Goal: Task Accomplishment & Management: Manage account settings

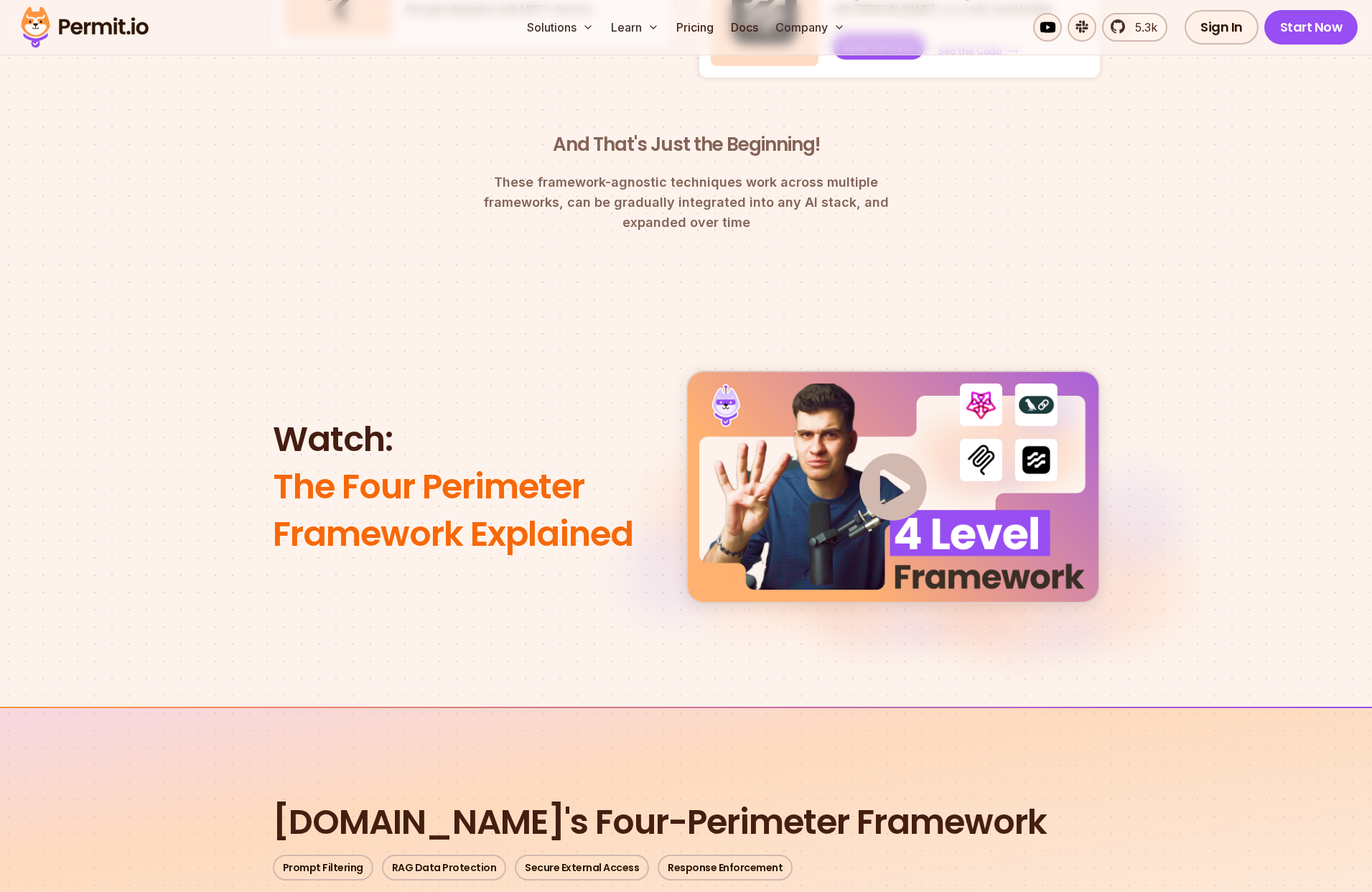
scroll to position [1088, 0]
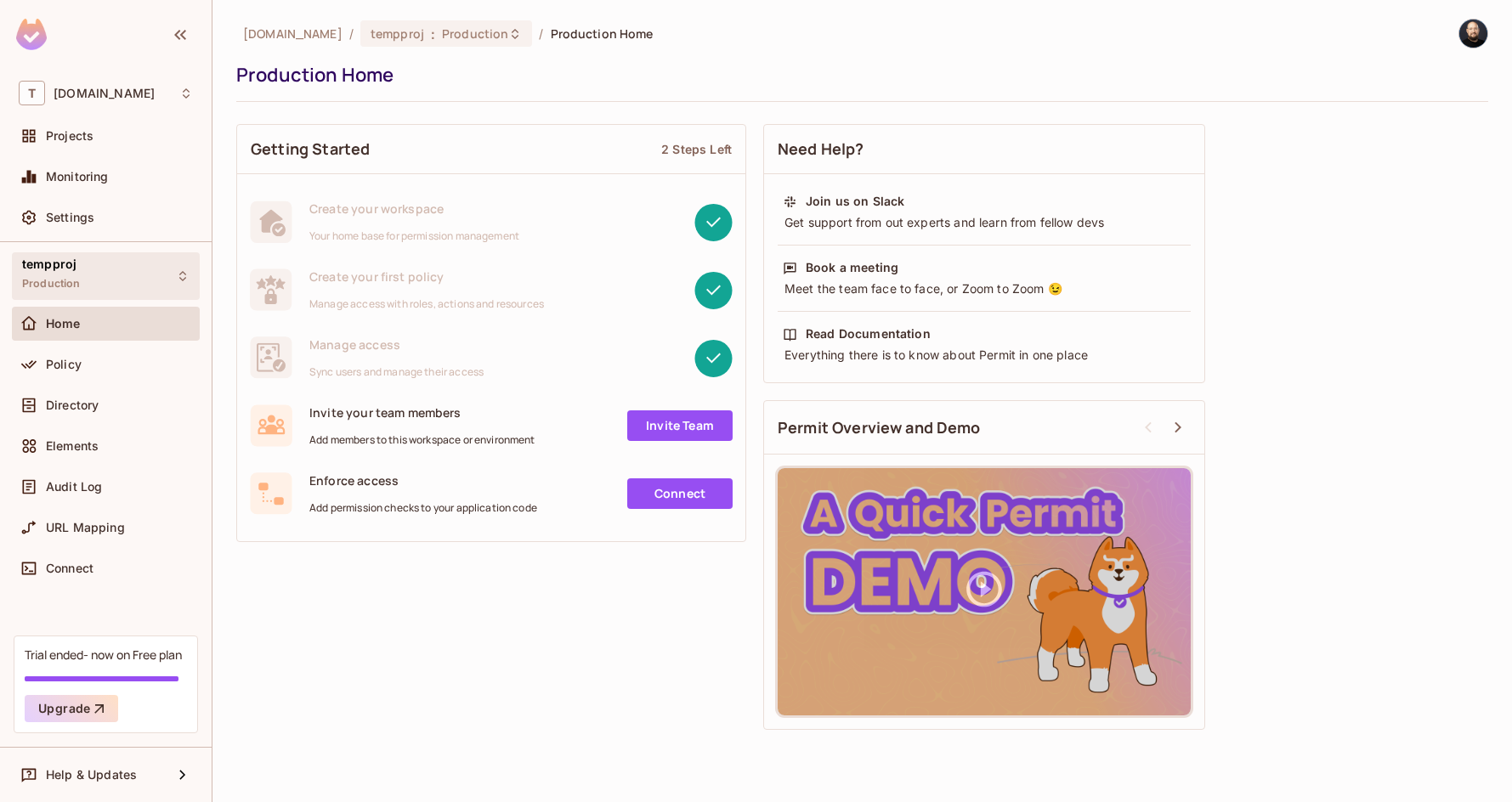
click at [91, 271] on div "tempproj Production" at bounding box center [105, 275] width 188 height 47
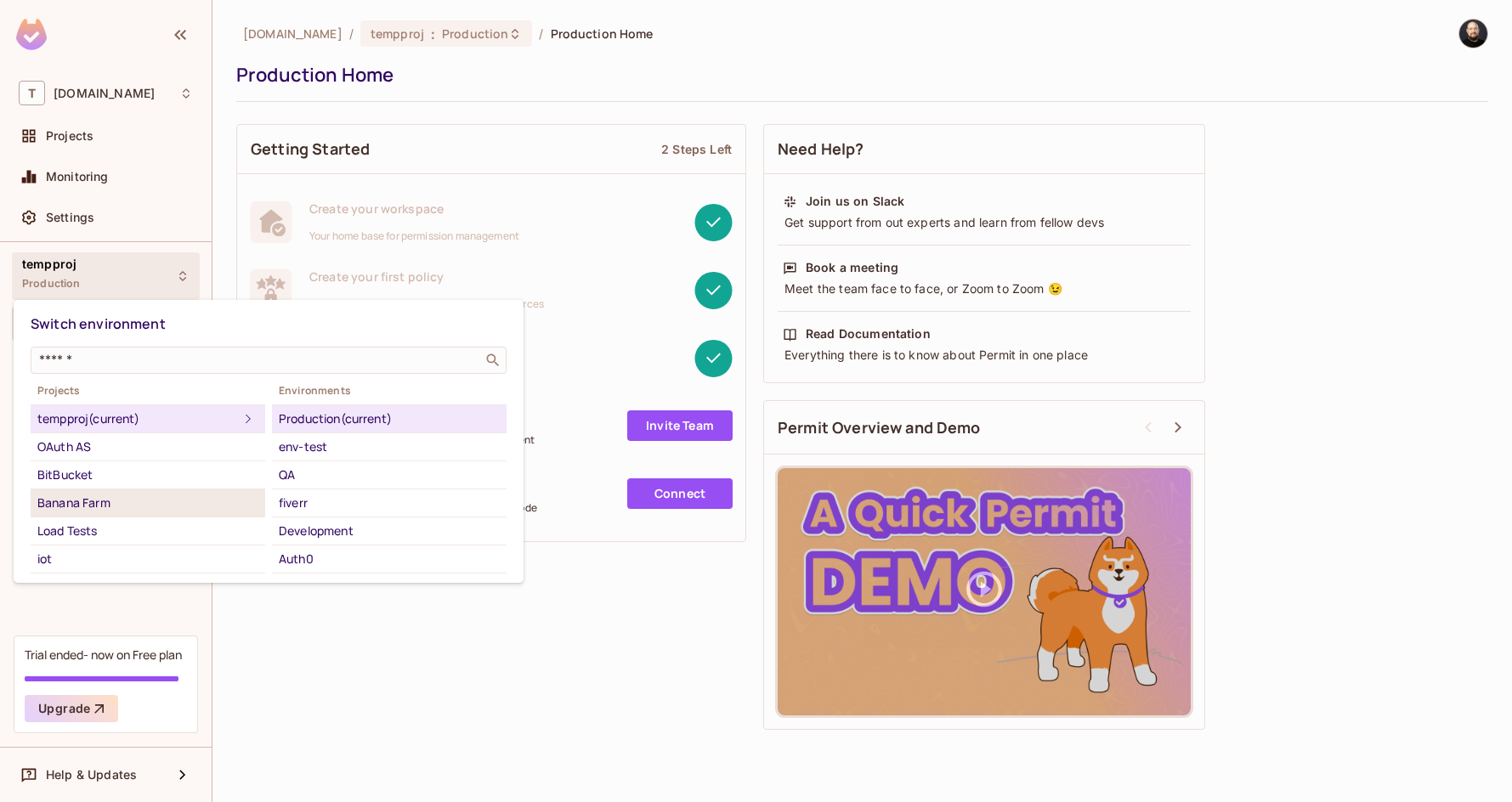
click at [130, 505] on div "Banana Farm" at bounding box center [148, 502] width 221 height 20
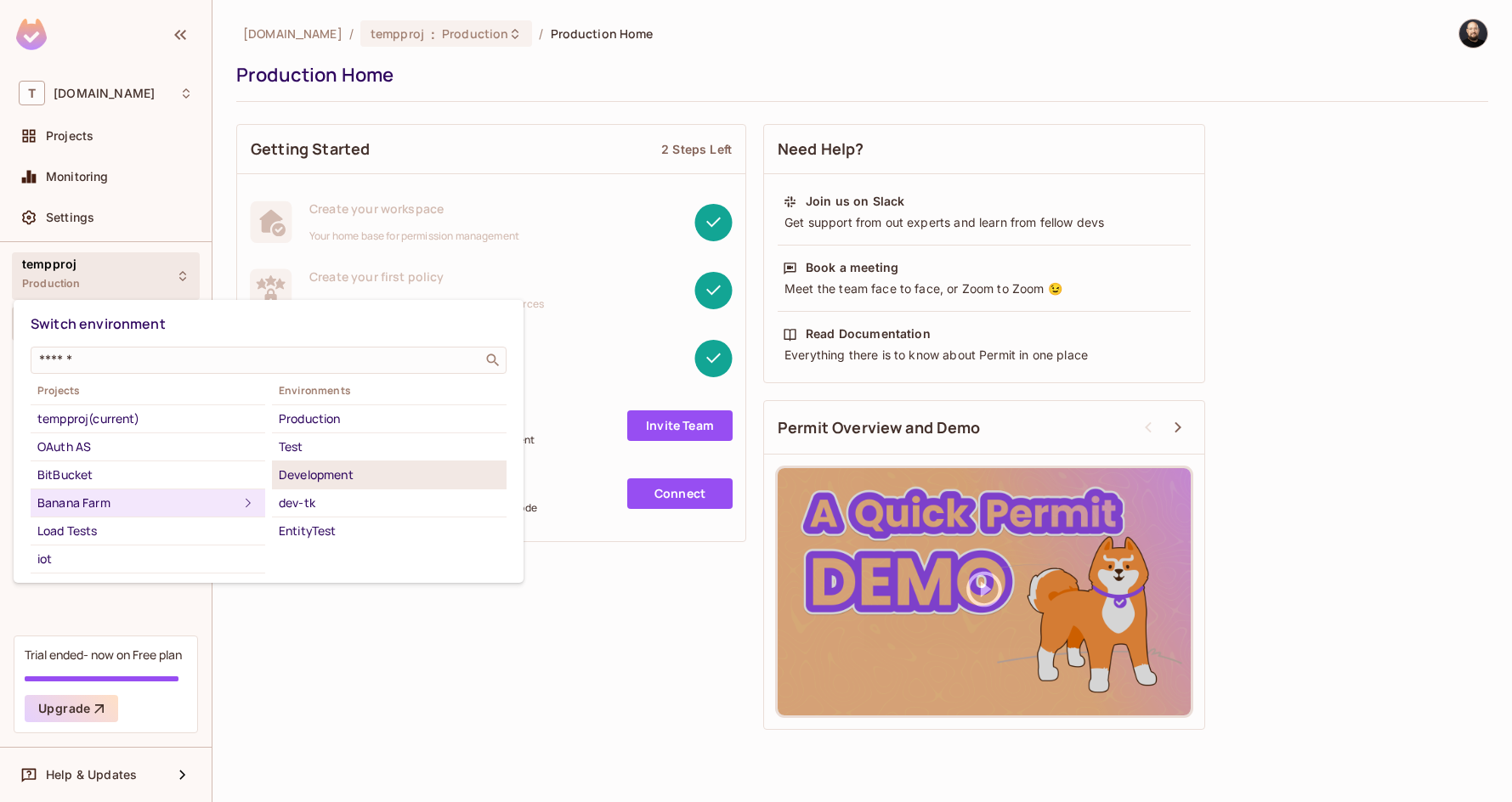
click at [328, 480] on div "Development" at bounding box center [390, 474] width 221 height 20
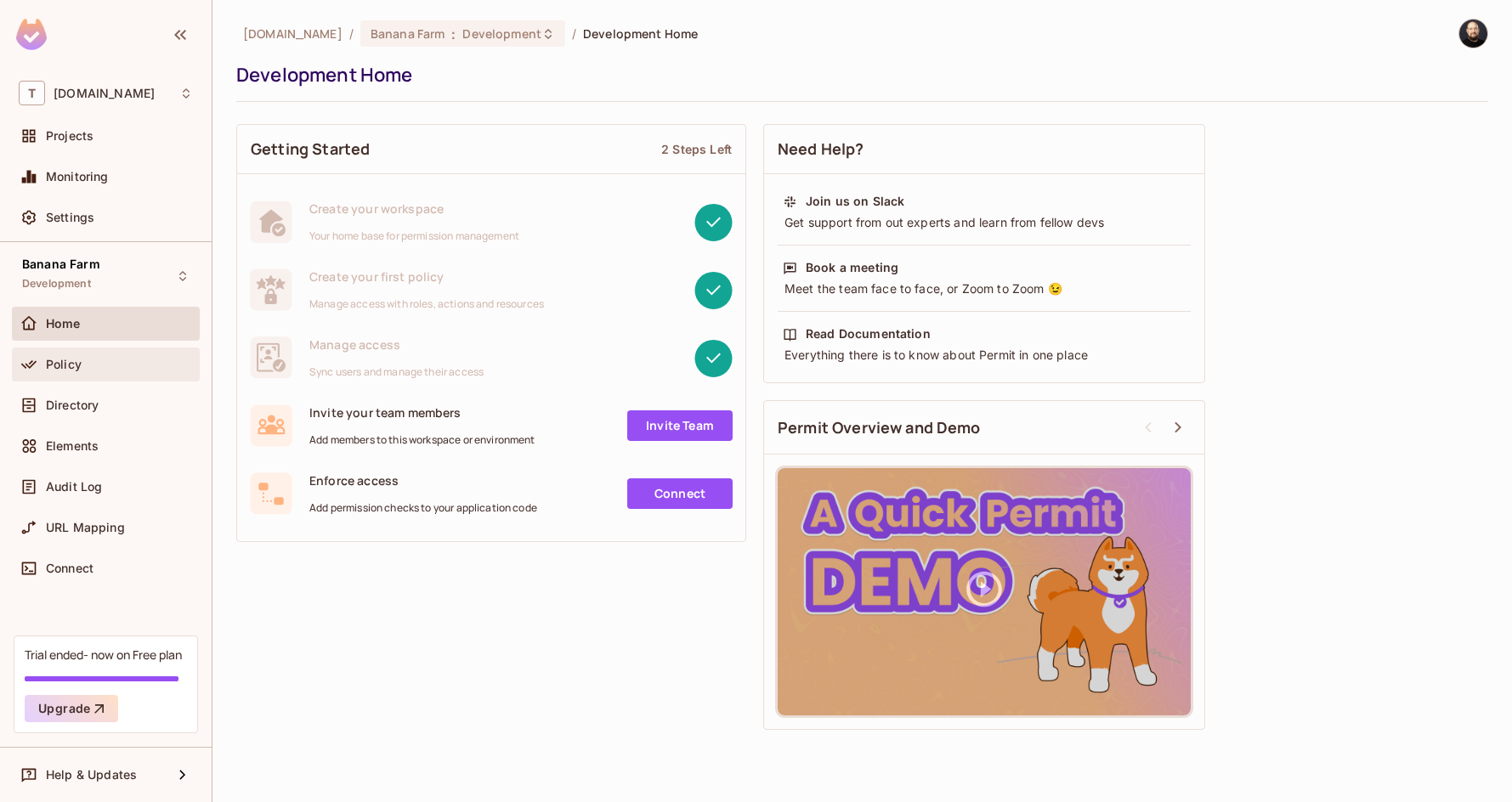
click at [129, 368] on div "Policy" at bounding box center [119, 365] width 147 height 13
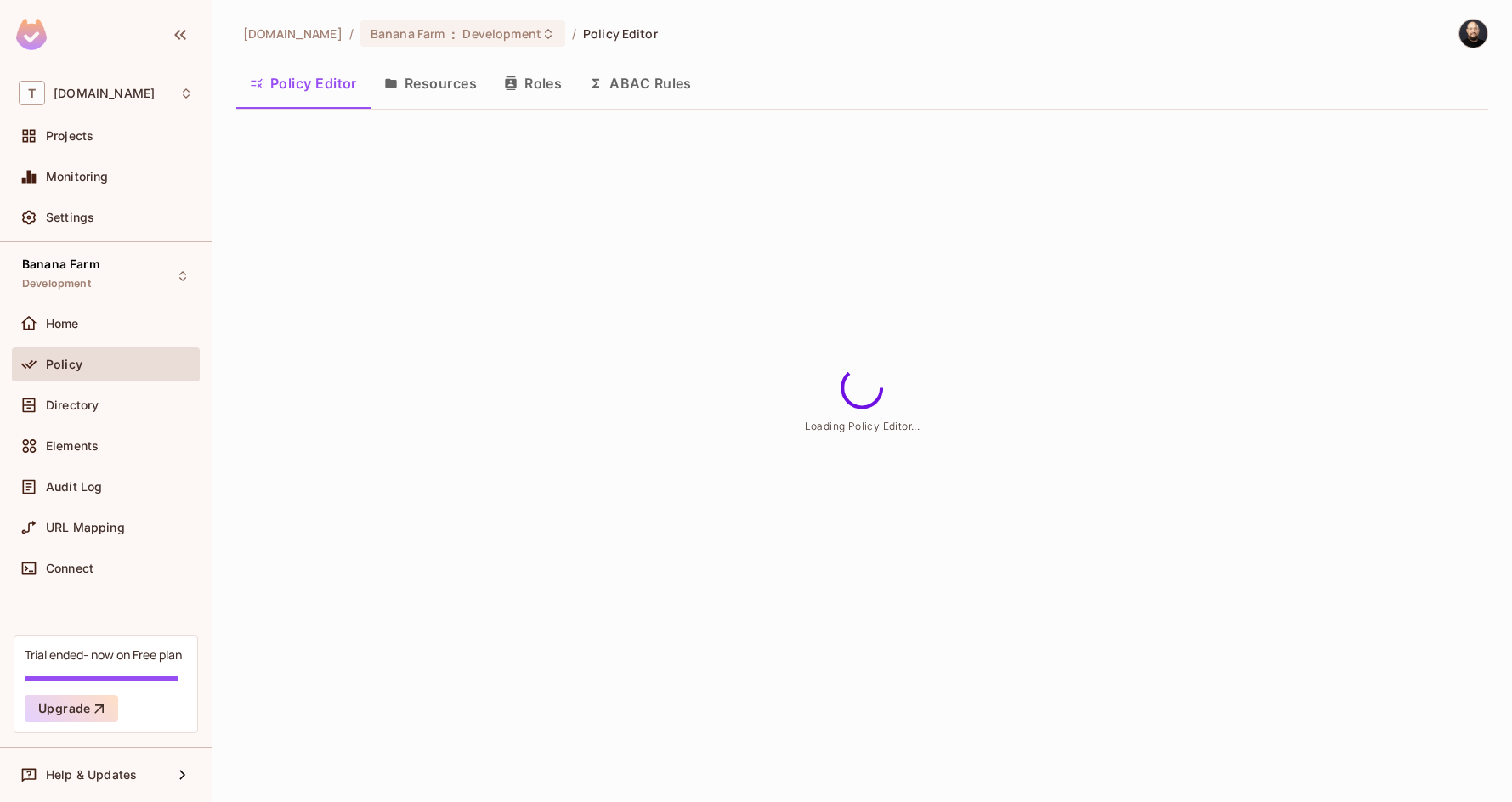
click at [431, 82] on button "Resources" at bounding box center [431, 83] width 120 height 43
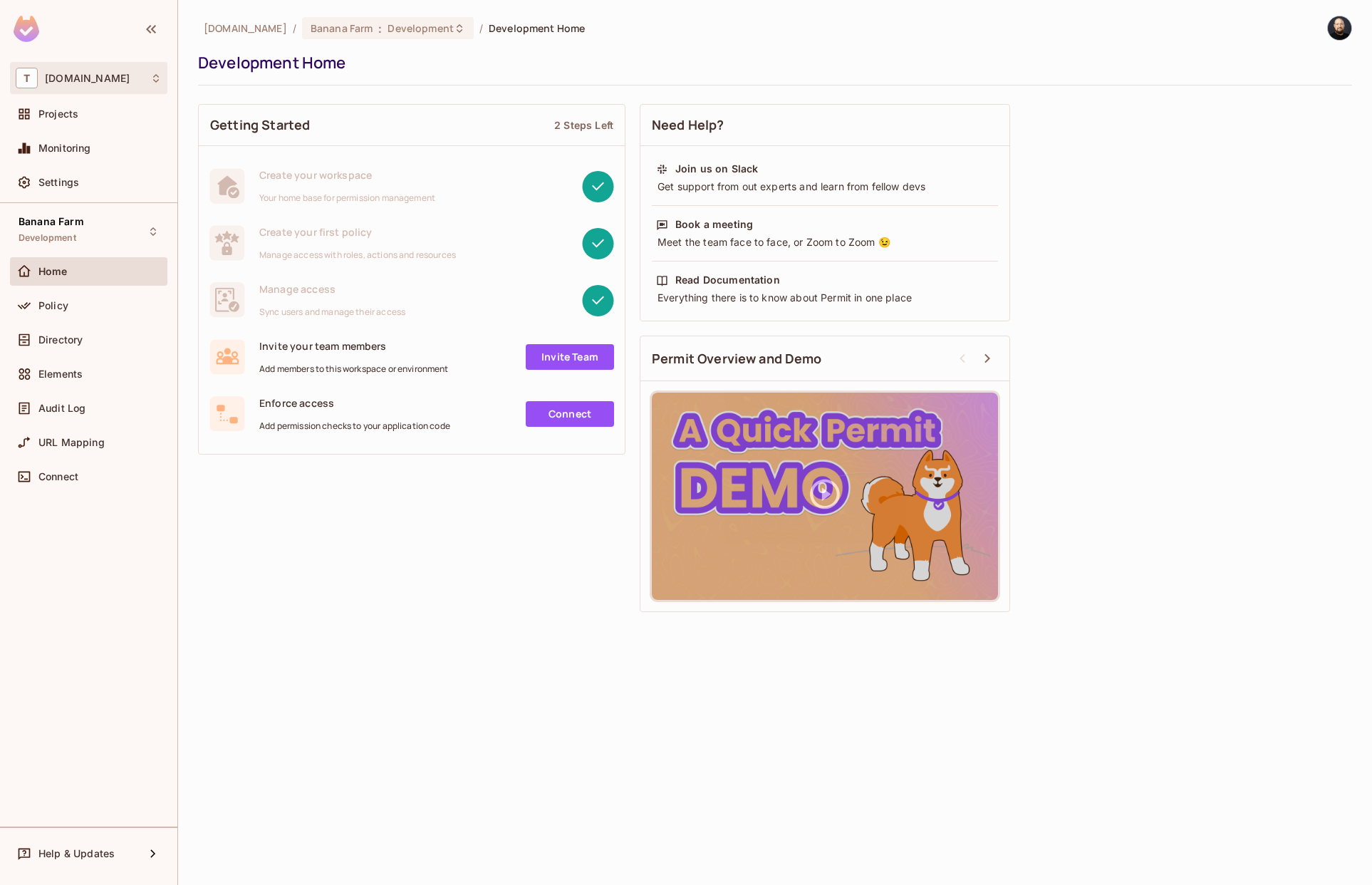
click at [103, 80] on div "T tk-permit.io" at bounding box center [89, 78] width 146 height 21
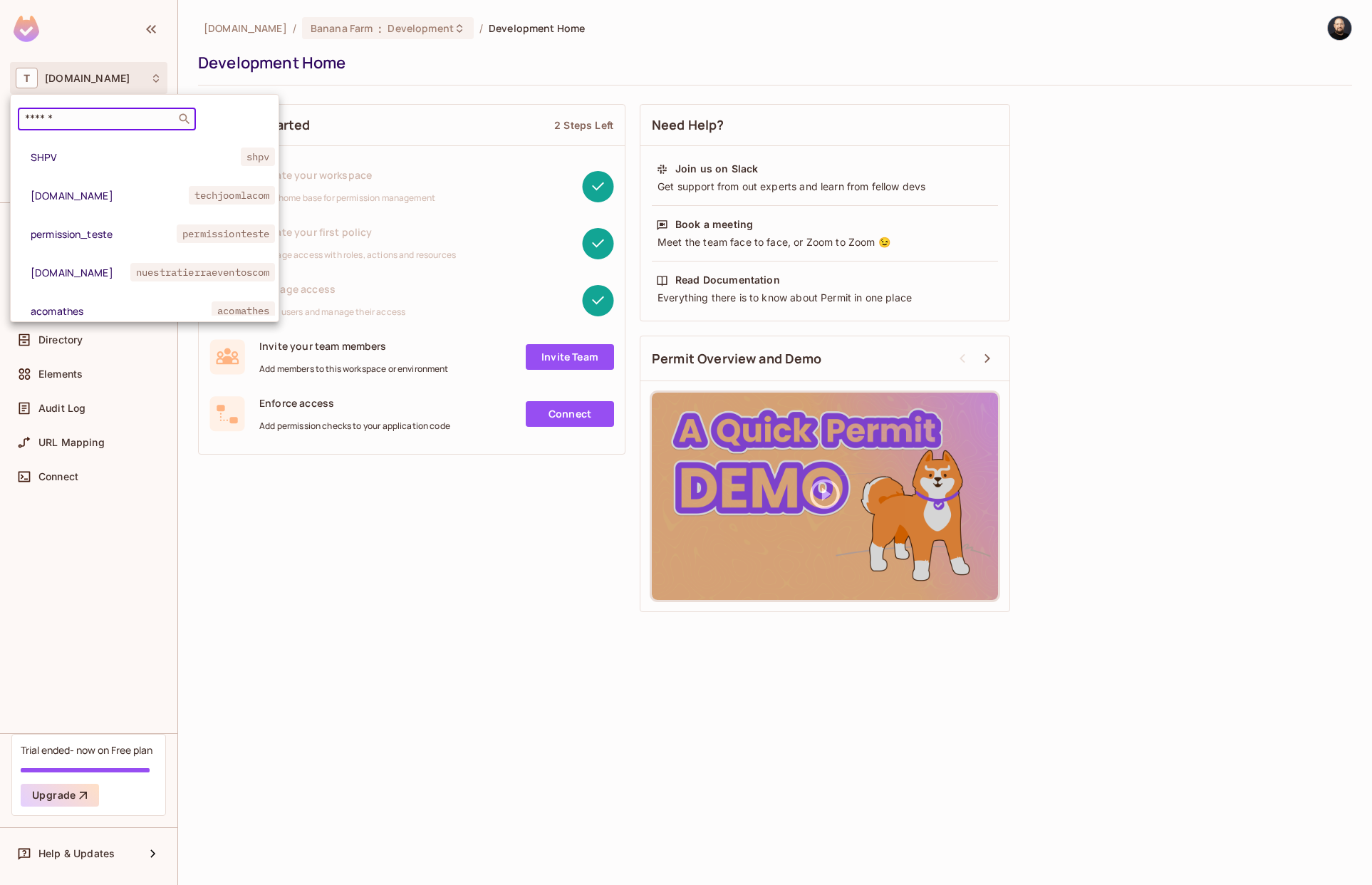
click at [104, 125] on input "text" at bounding box center [97, 119] width 149 height 14
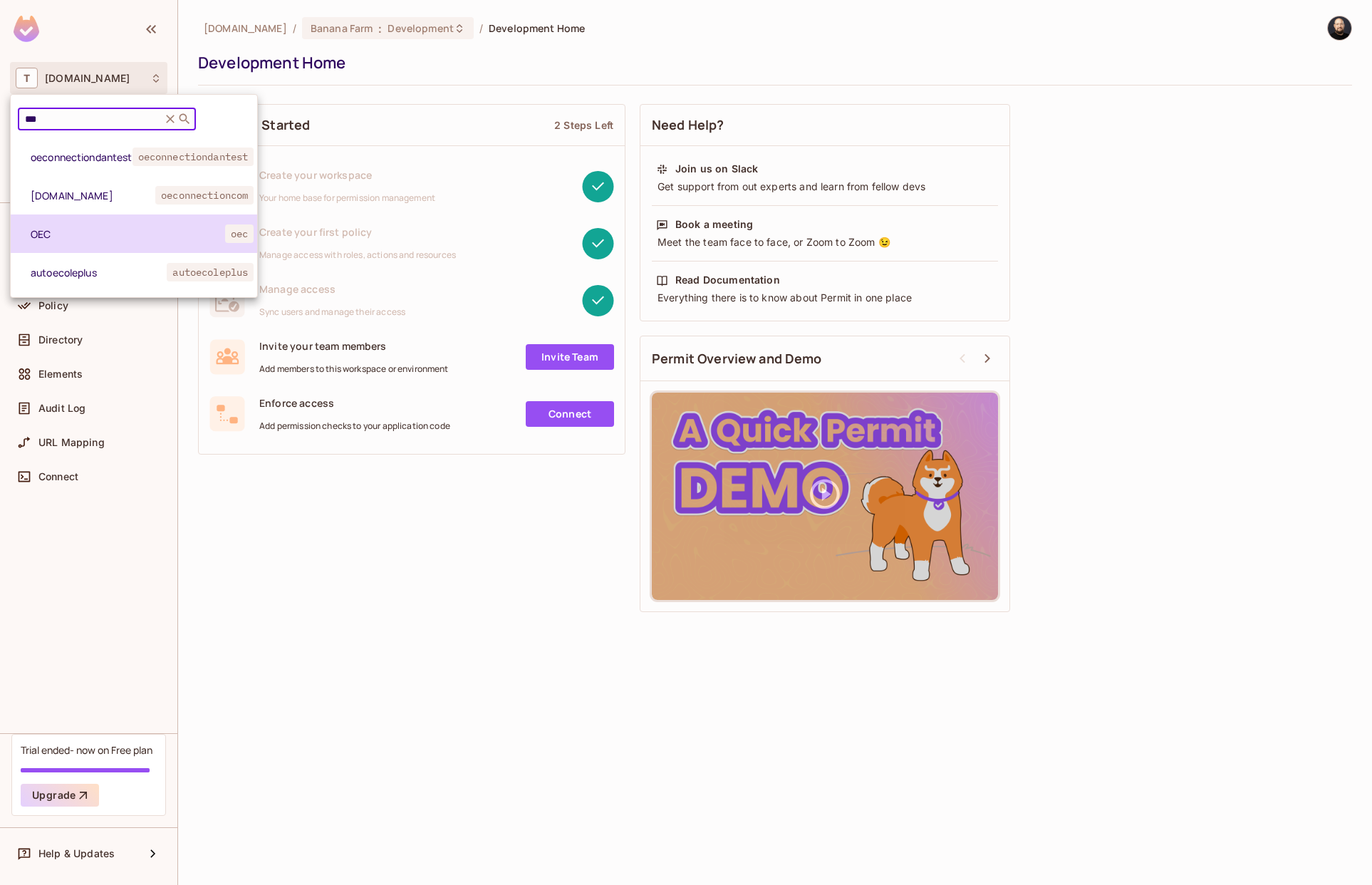
type input "***"
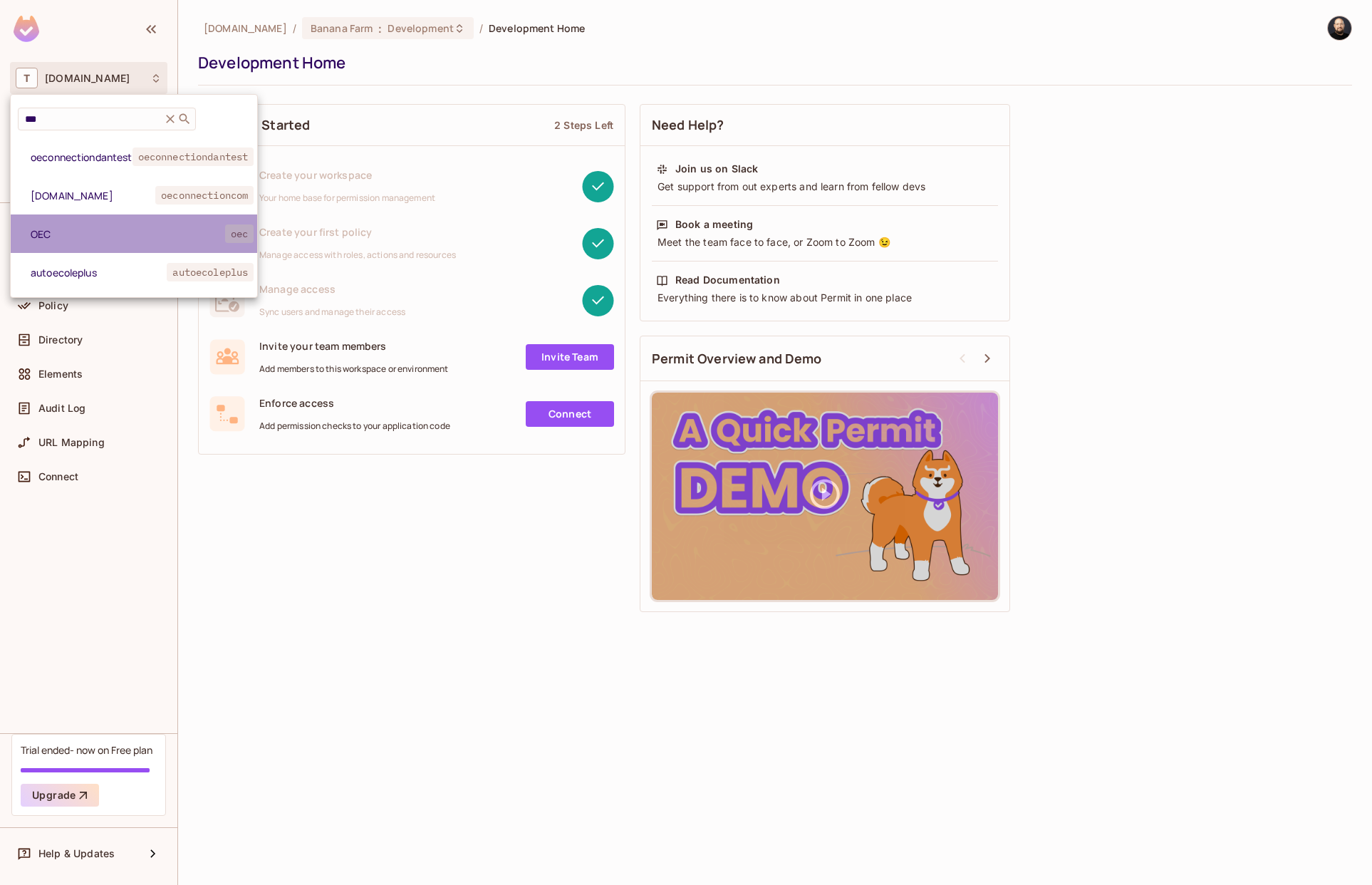
click at [97, 221] on li "OEC oec" at bounding box center [133, 234] width 247 height 38
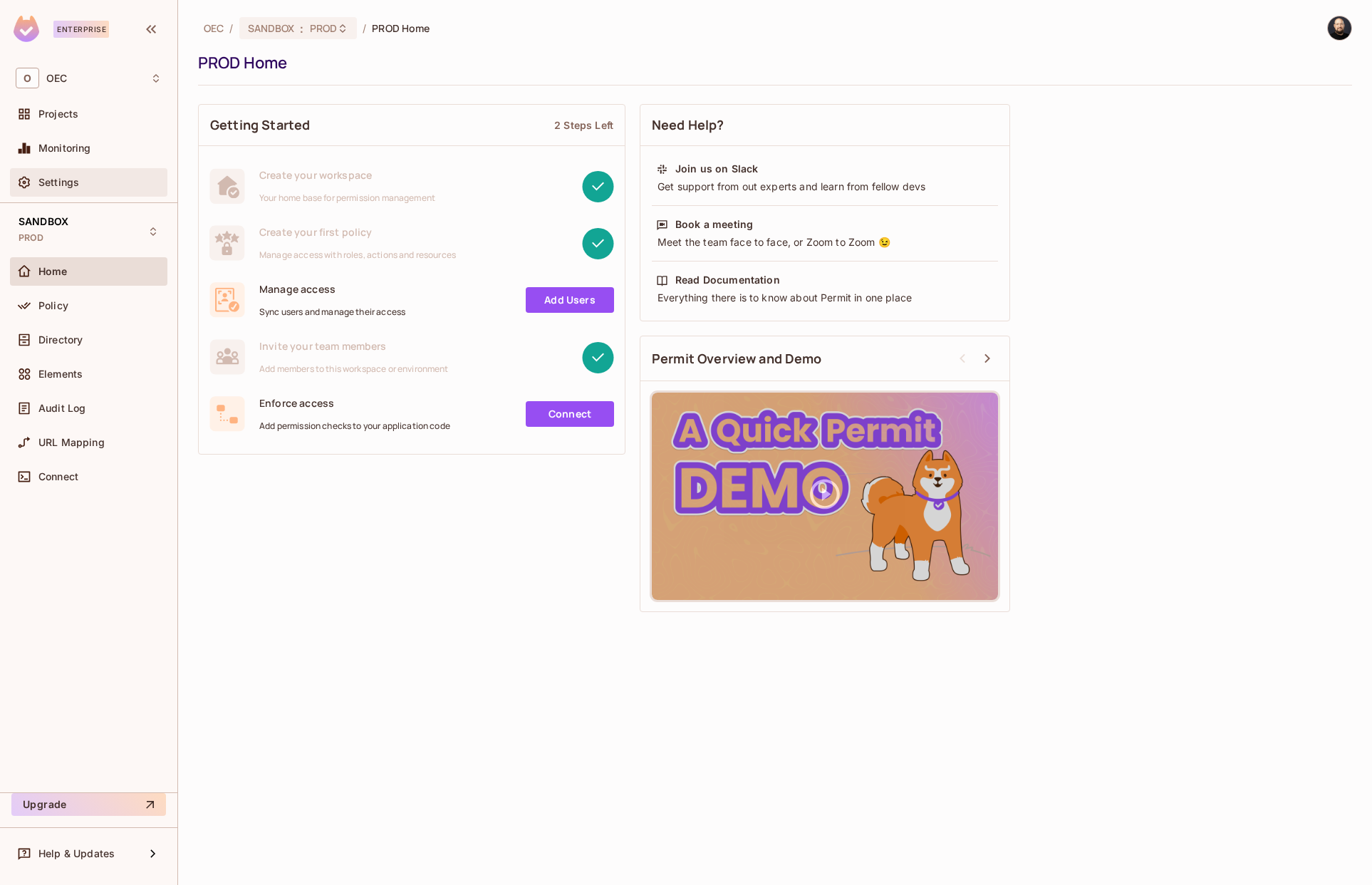
click at [125, 188] on div "Settings" at bounding box center [100, 182] width 123 height 11
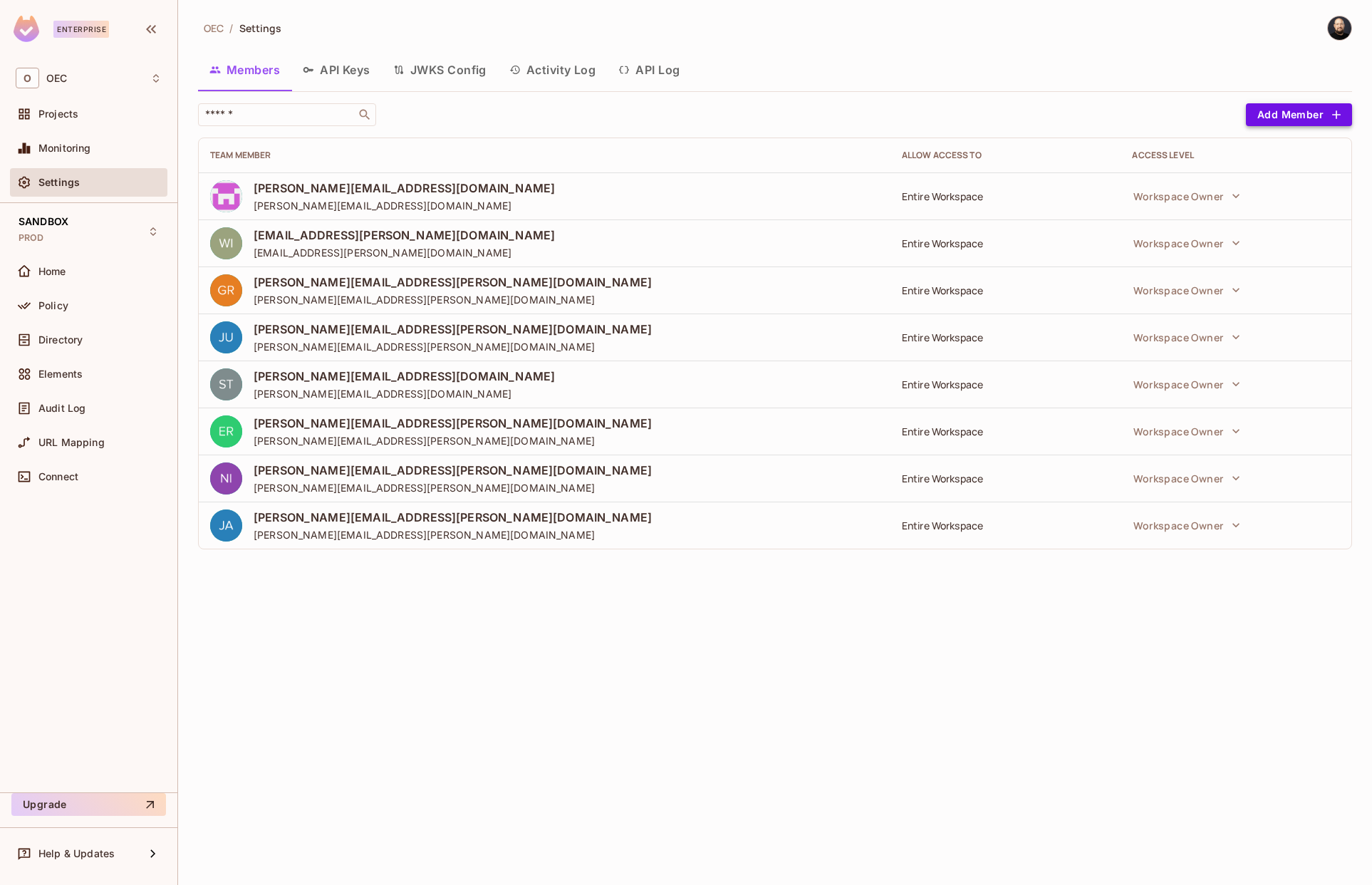
click at [1275, 111] on button "Add Member" at bounding box center [1299, 114] width 106 height 23
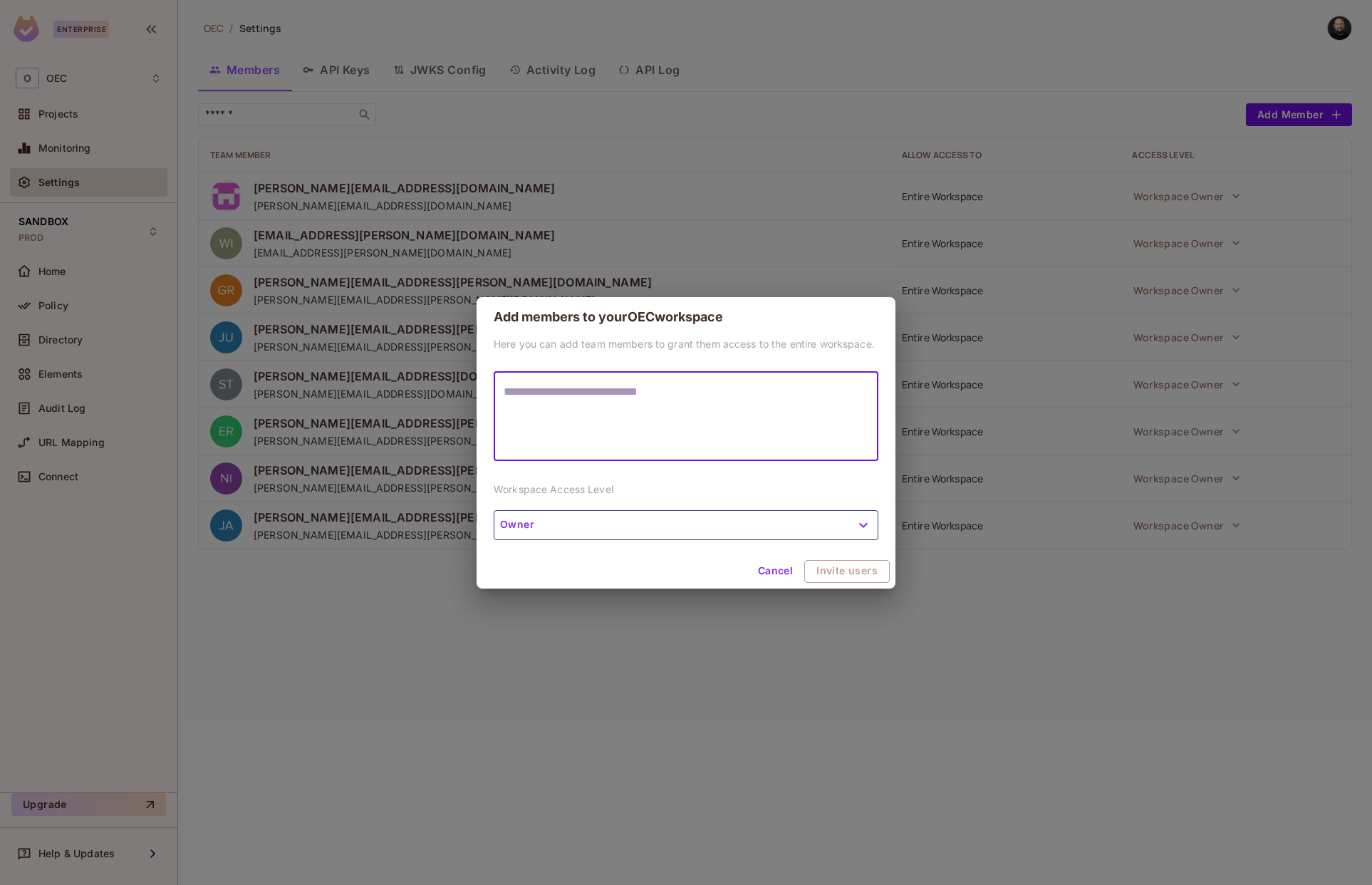
click at [731, 432] on textarea at bounding box center [686, 416] width 365 height 65
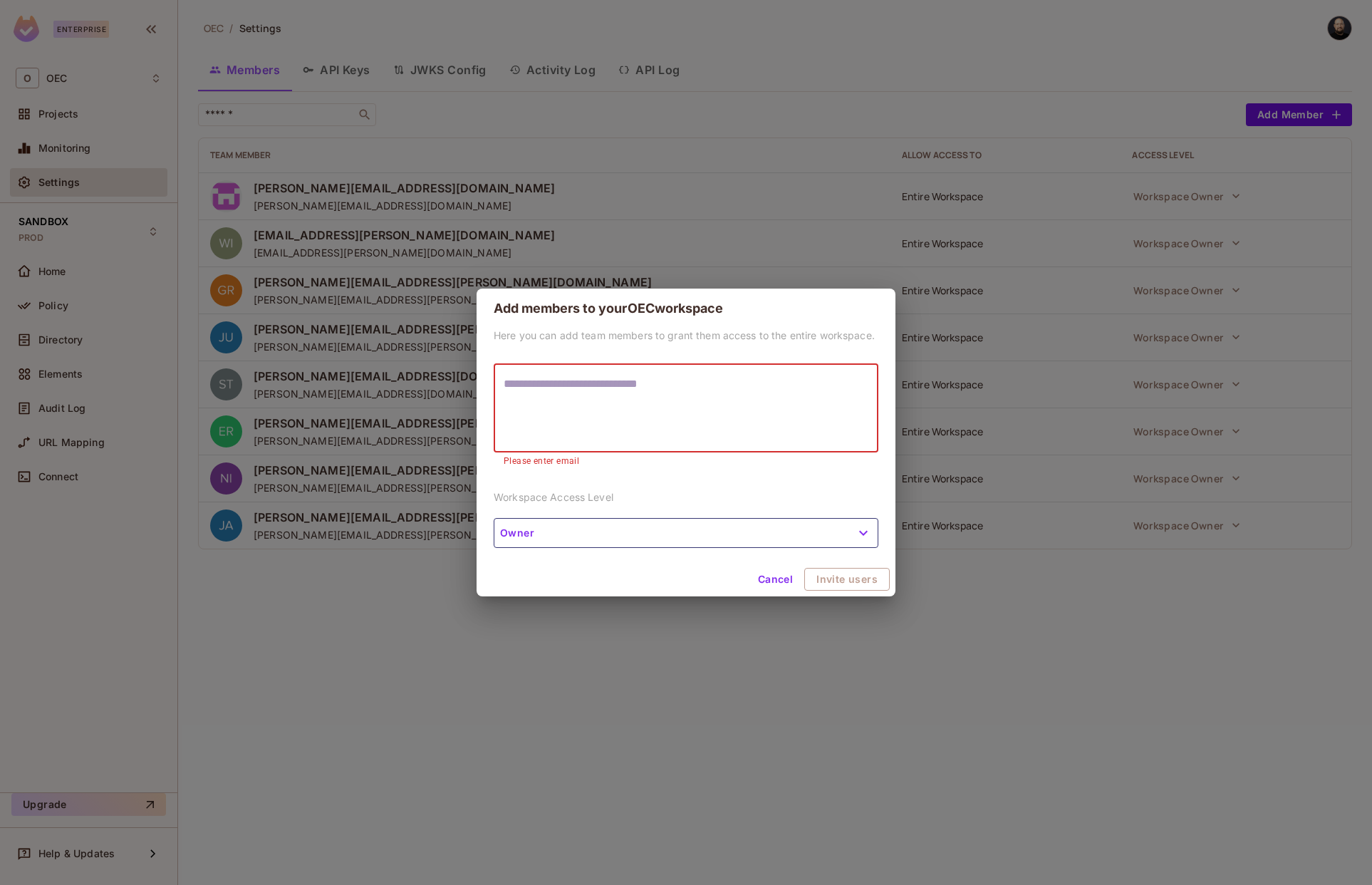
paste textarea "**********"
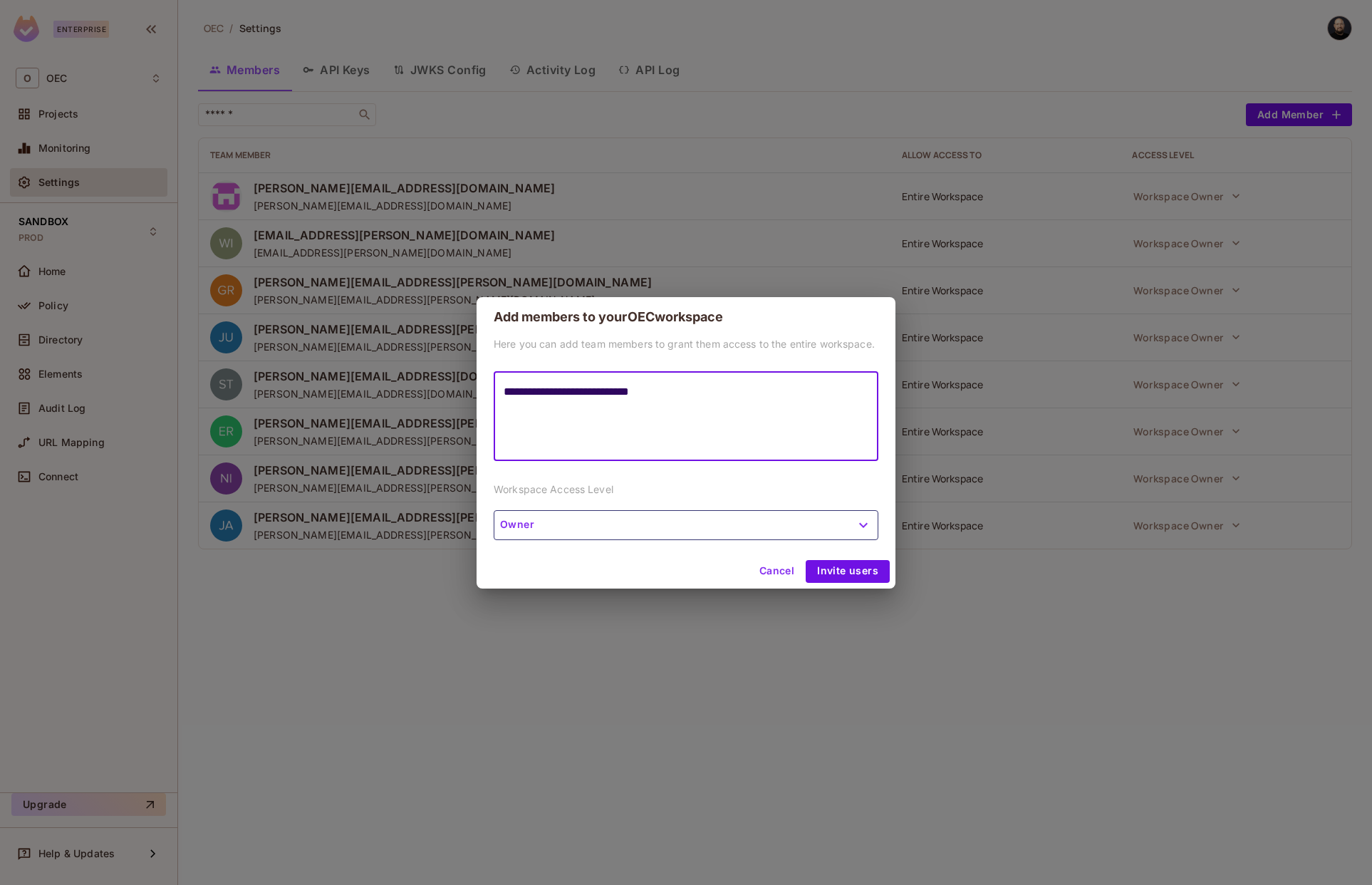
paste textarea "**********"
click at [684, 391] on textarea "**********" at bounding box center [686, 416] width 365 height 65
type textarea "**********"
click at [840, 569] on button "Invite users" at bounding box center [847, 571] width 84 height 23
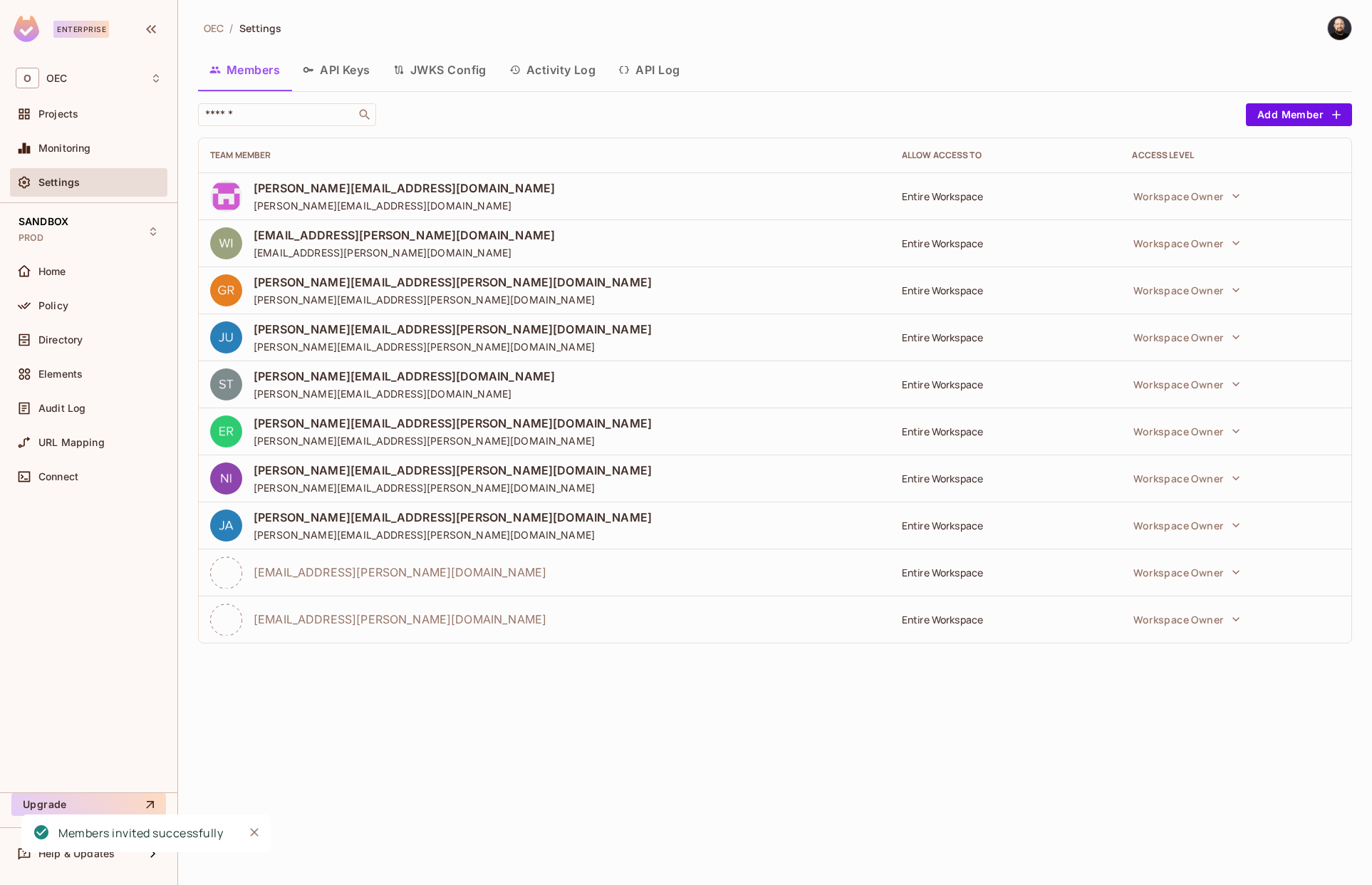
click at [430, 578] on span "[EMAIL_ADDRESS][PERSON_NAME][DOMAIN_NAME]" at bounding box center [400, 573] width 293 height 16
copy span "[EMAIL_ADDRESS][PERSON_NAME][DOMAIN_NAME]"
click at [426, 583] on div "Lukasz.Urbas@oeconnection.com" at bounding box center [545, 573] width 669 height 32
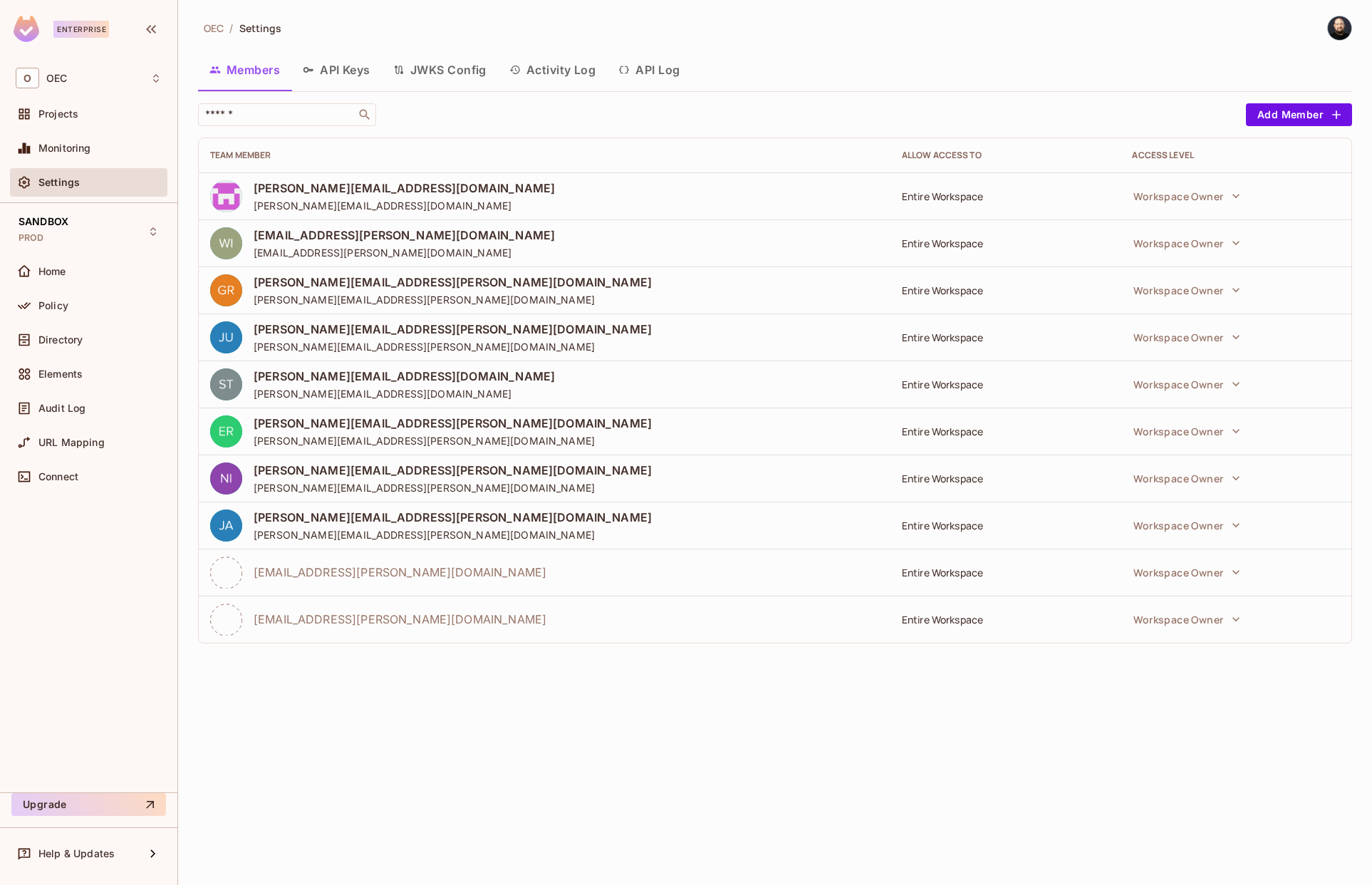
click at [426, 583] on div "Lukasz.Urbas@oeconnection.com" at bounding box center [545, 573] width 669 height 32
copy span "Lukasz.Urbas@oeconnection.com"
click at [429, 779] on div "OEC / Settings Members API Keys JWKS Config Activity Log API Log ​ Add Member T…" at bounding box center [775, 442] width 1194 height 885
click at [1248, 574] on div "Workspace Owner" at bounding box center [1234, 573] width 214 height 29
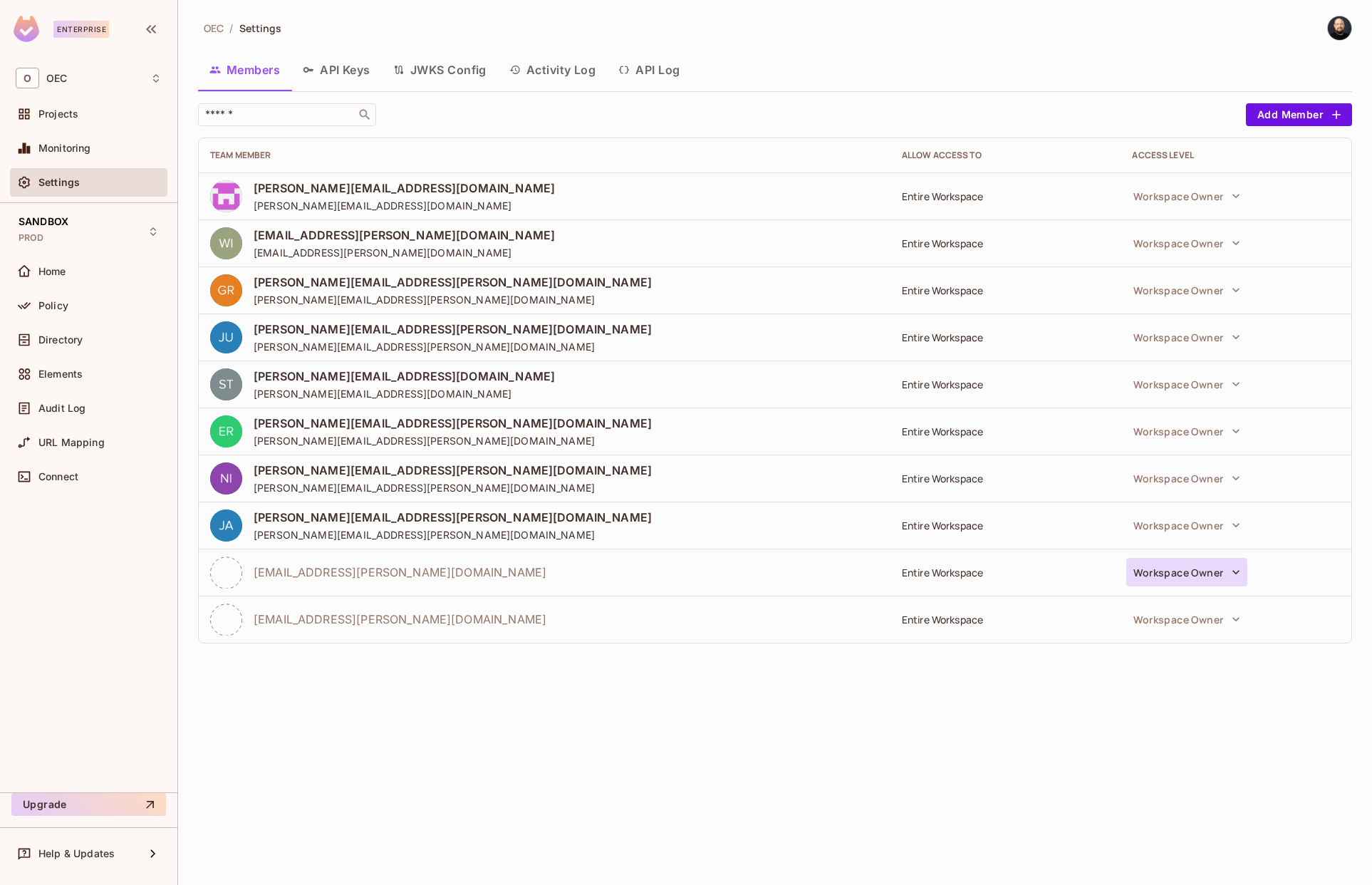
click at [1229, 571] on icon "button" at bounding box center [1236, 572] width 14 height 14
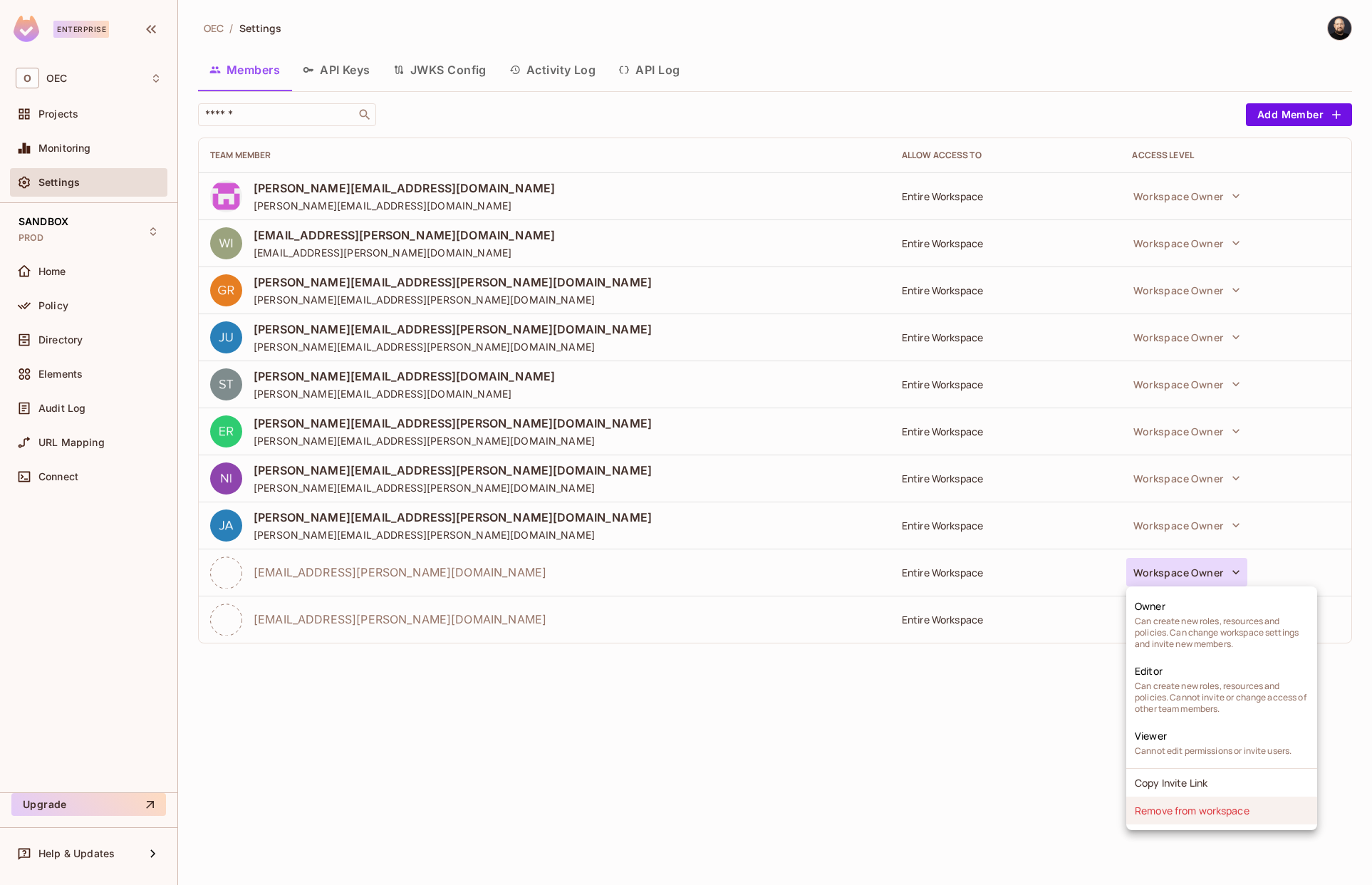
click at [1207, 809] on li "Remove from workspace" at bounding box center [1222, 810] width 191 height 28
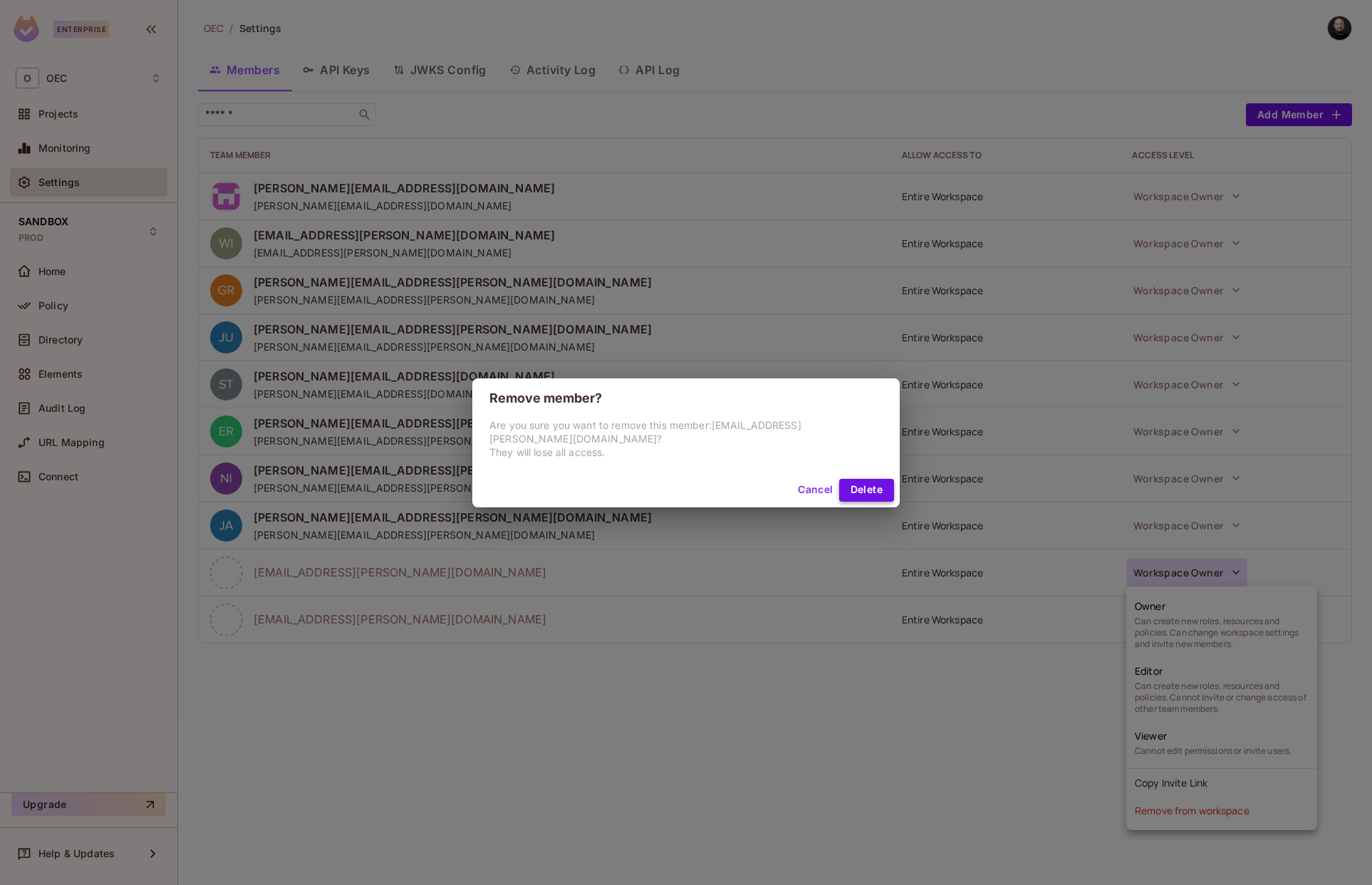
click at [873, 494] on button "Delete" at bounding box center [866, 490] width 55 height 23
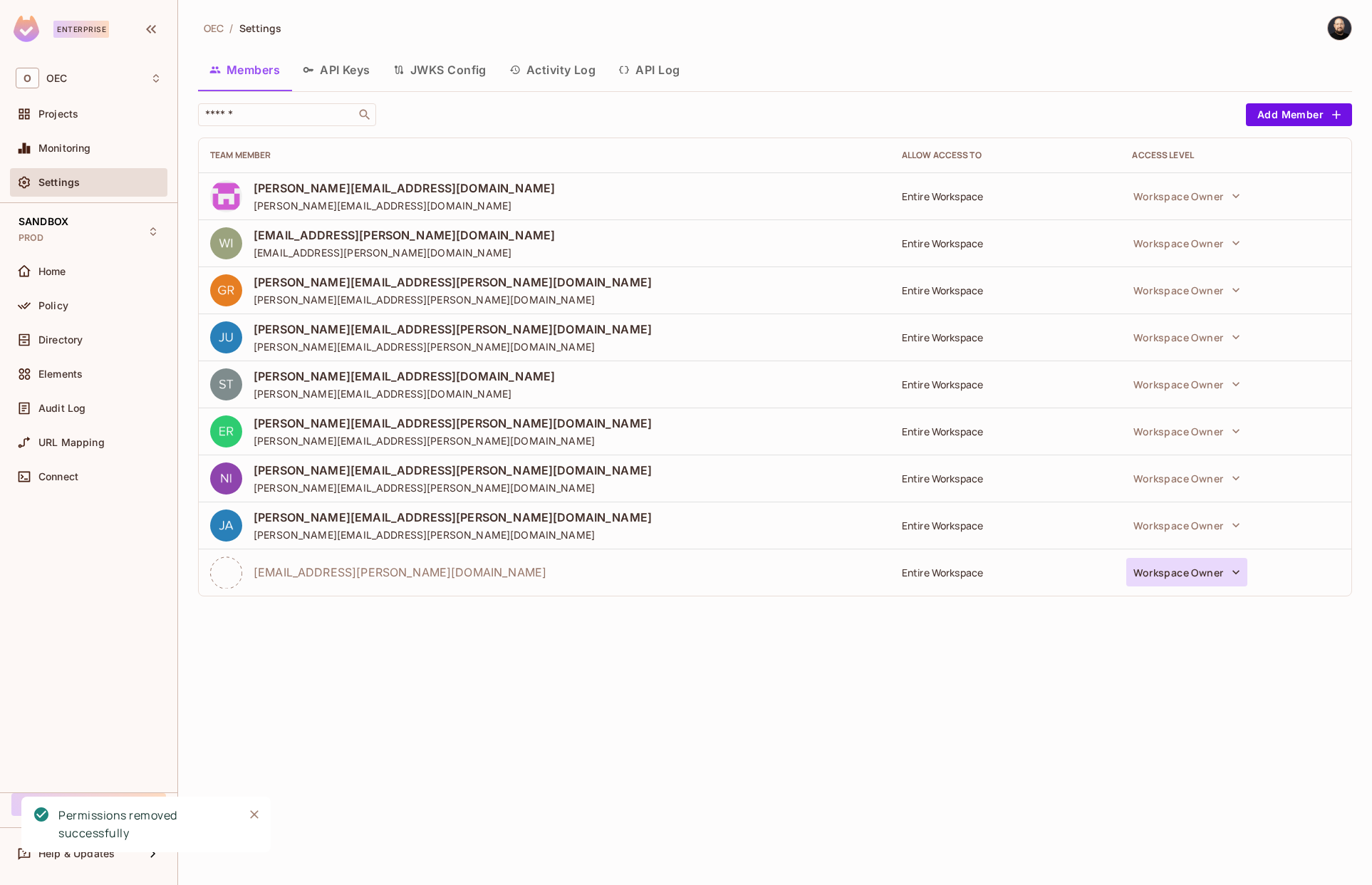
click at [1207, 566] on button "Workspace Owner" at bounding box center [1188, 573] width 121 height 29
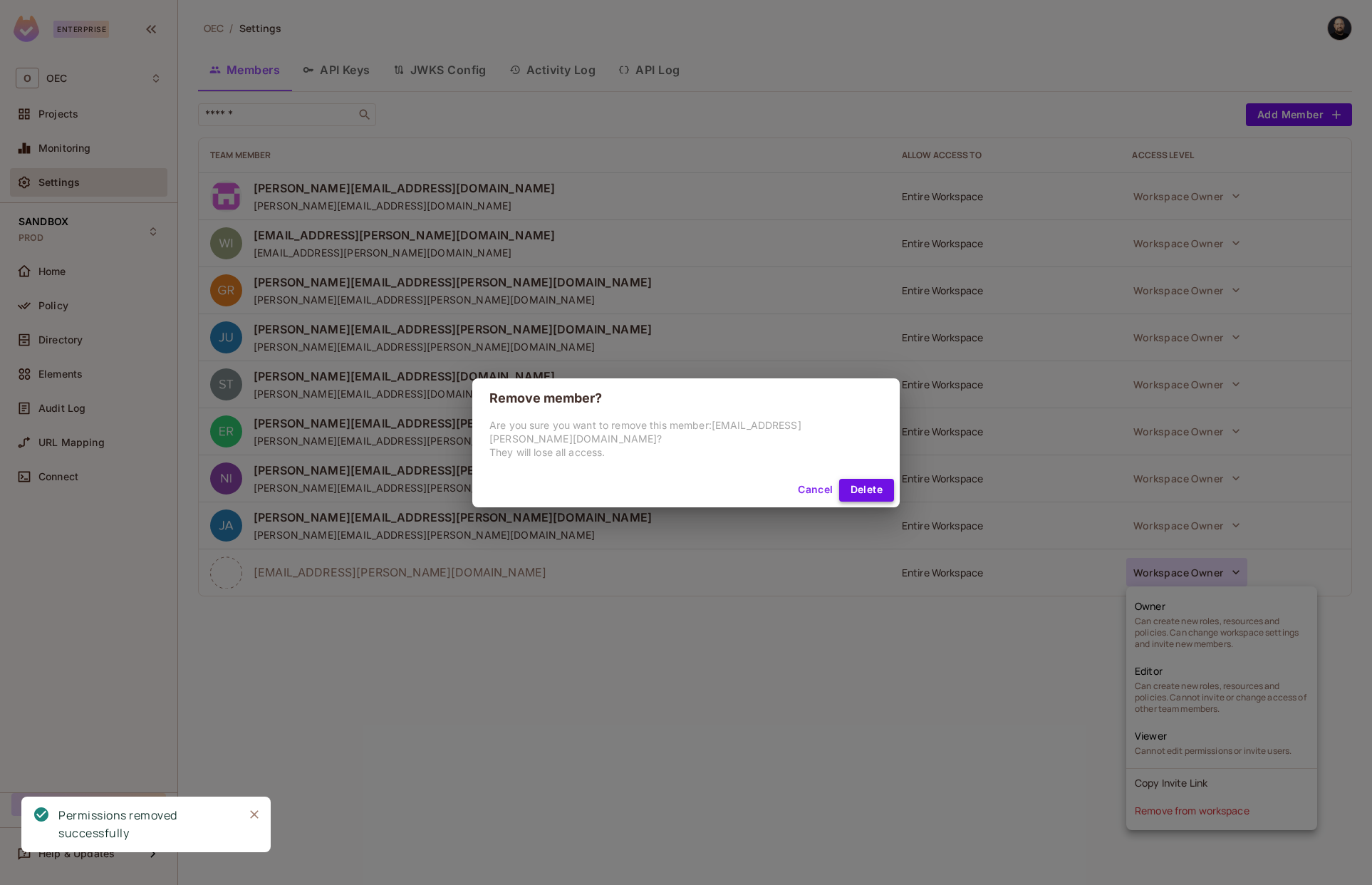
click at [855, 498] on button "Delete" at bounding box center [866, 490] width 55 height 23
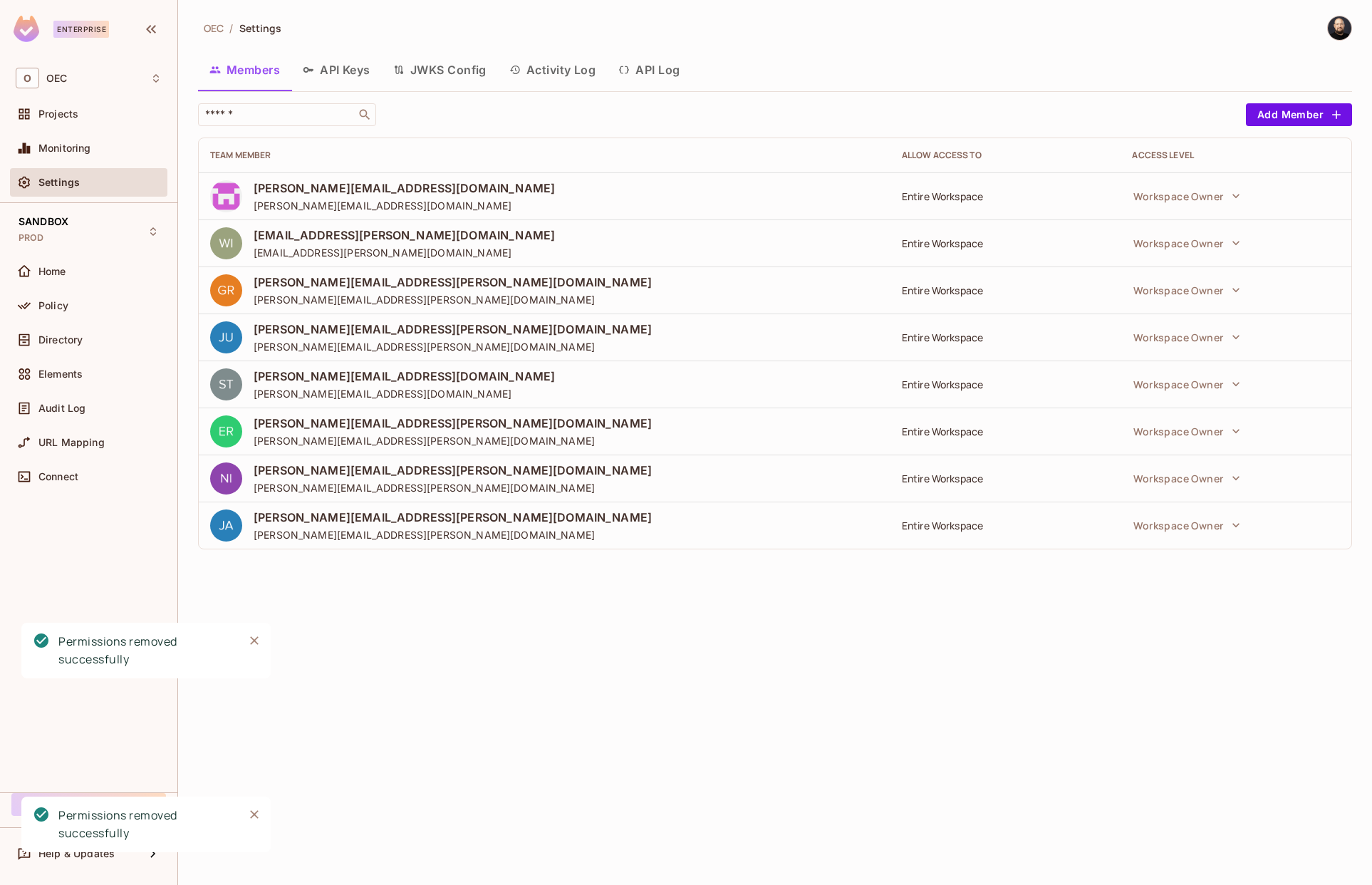
click at [1144, 681] on div "OEC / Settings Members API Keys JWKS Config Activity Log API Log ​ Add Member T…" at bounding box center [775, 442] width 1194 height 885
click at [1274, 101] on div "OEC / Settings Members API Keys JWKS Config Activity Log API Log ​ Add Member T…" at bounding box center [775, 288] width 1154 height 546
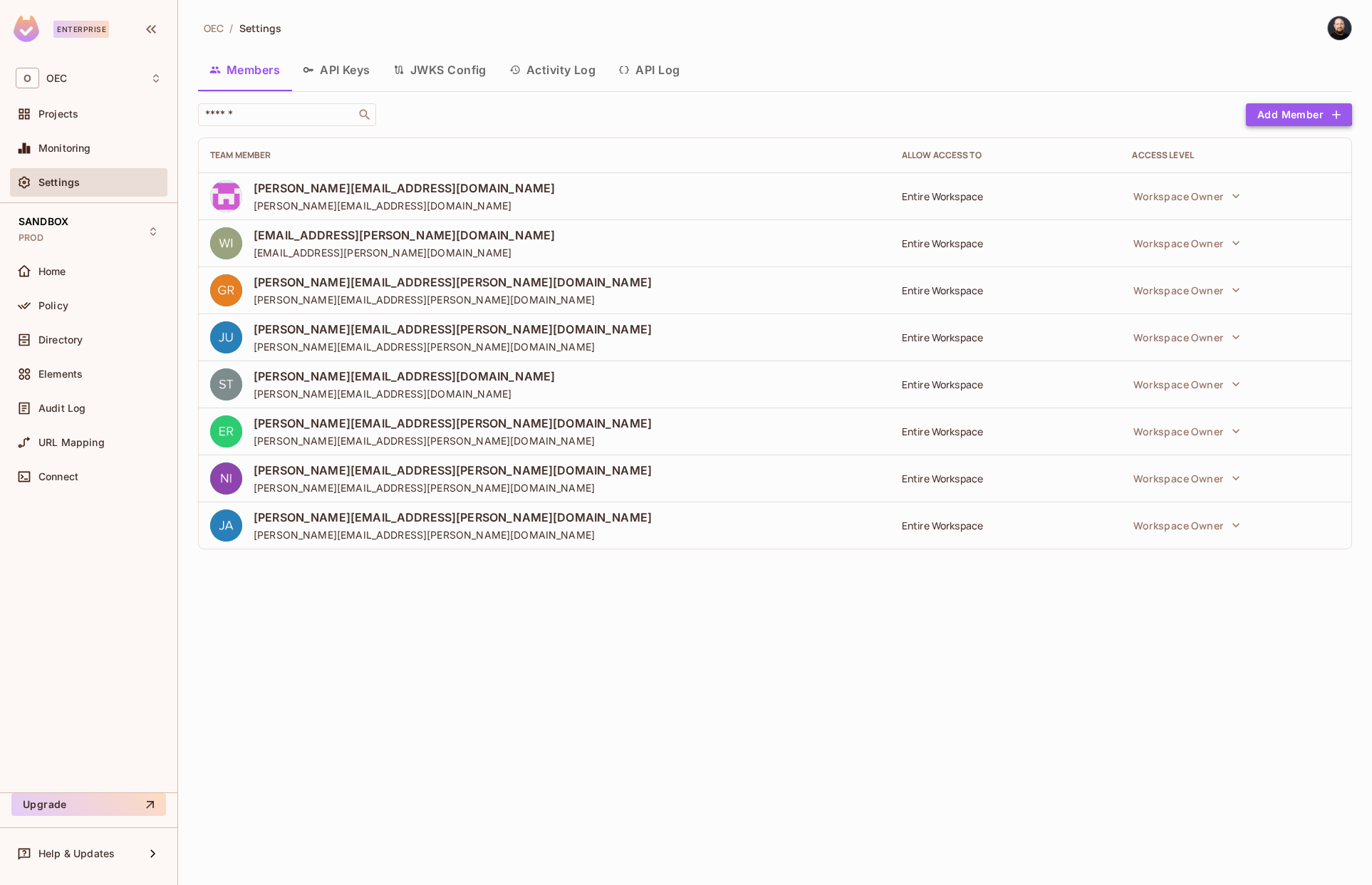
click at [1274, 110] on button "Add Member" at bounding box center [1299, 114] width 106 height 23
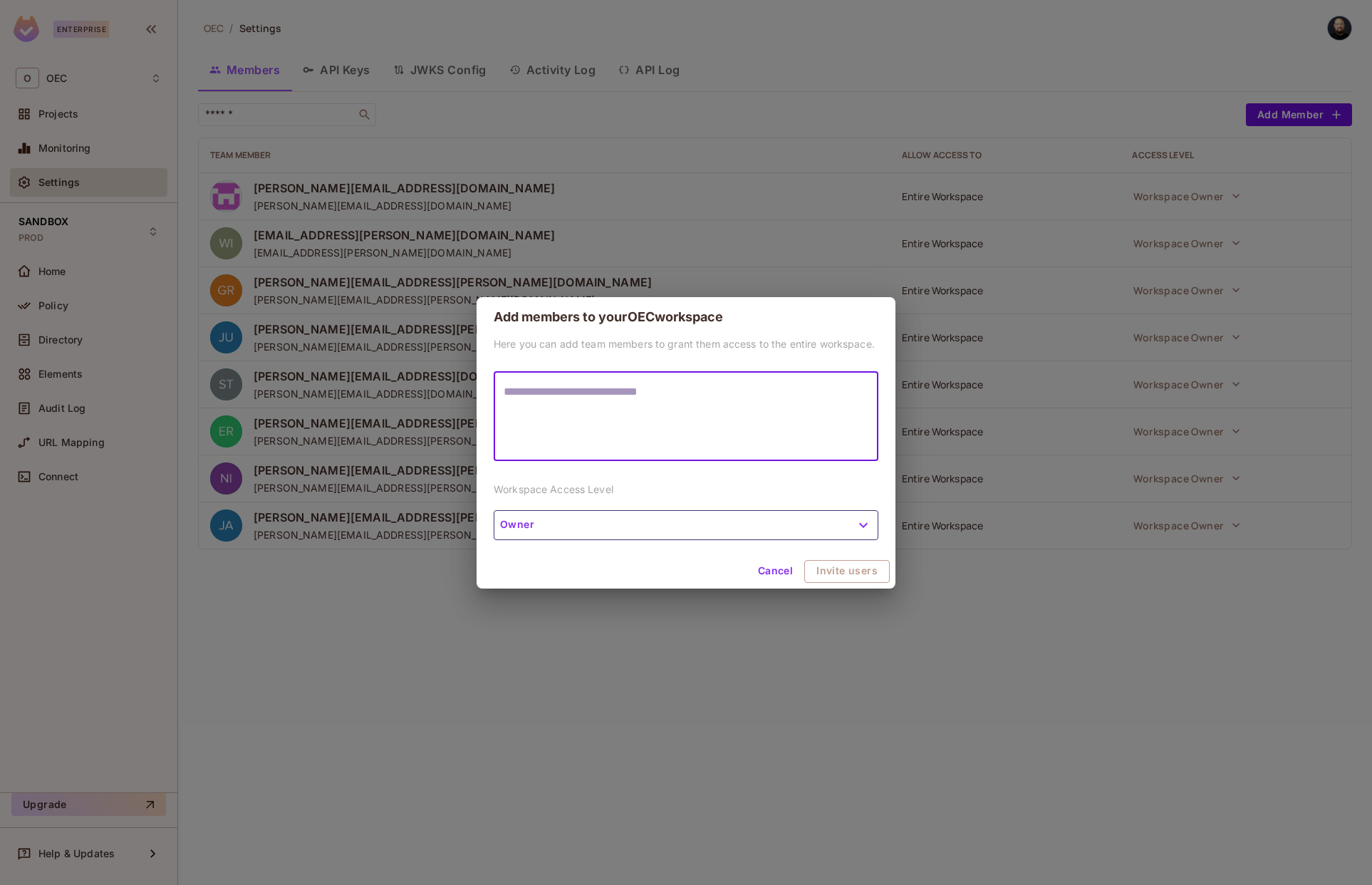
click at [657, 432] on textarea at bounding box center [686, 416] width 365 height 65
type textarea "**********"
click at [758, 391] on textarea "**********" at bounding box center [686, 416] width 365 height 65
type textarea "**********"
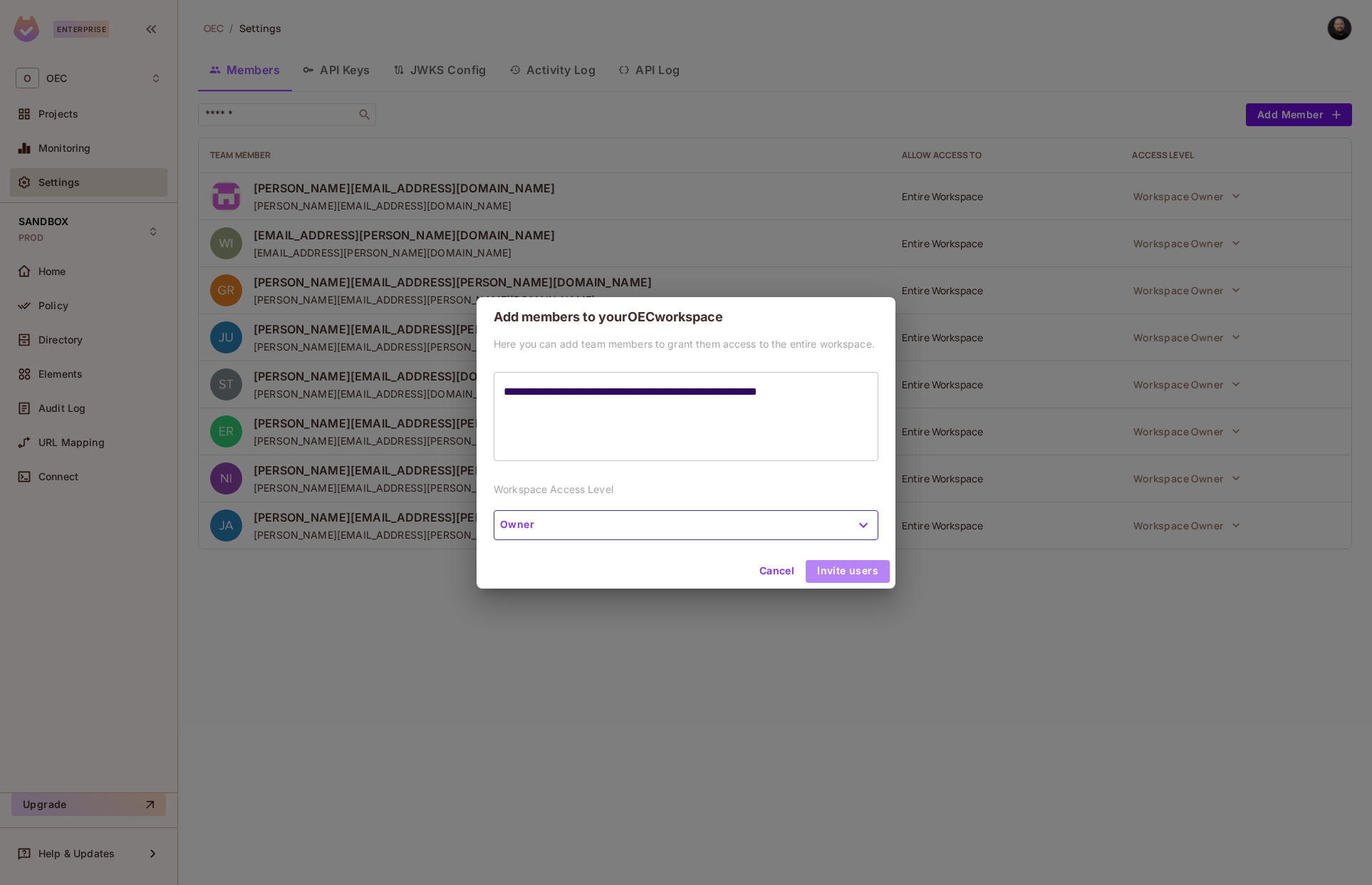
click at [874, 569] on button "Invite users" at bounding box center [847, 571] width 84 height 23
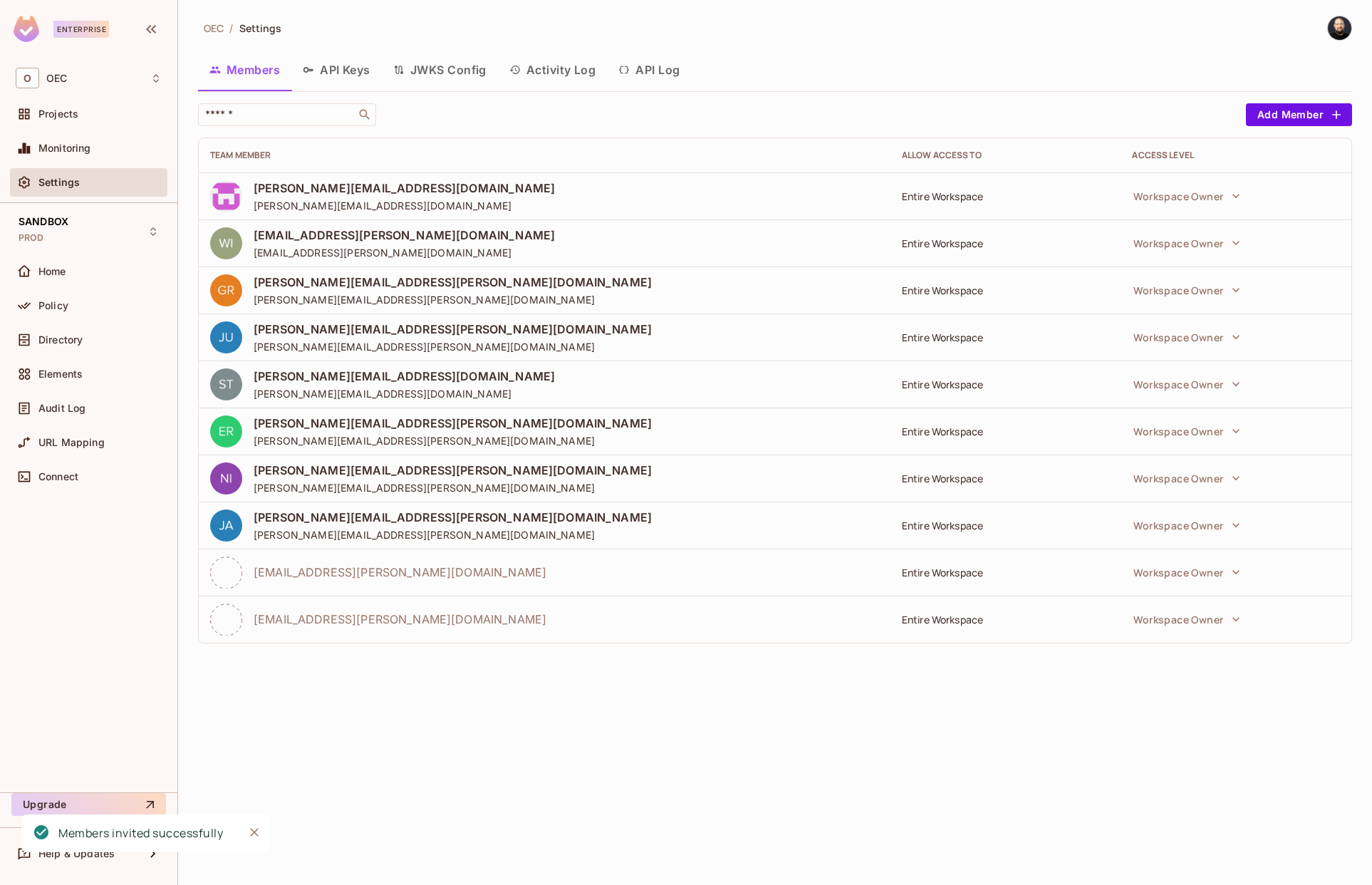
drag, startPoint x: 697, startPoint y: 584, endPoint x: 686, endPoint y: 586, distance: 11.2
click at [686, 586] on div "[EMAIL_ADDRESS][PERSON_NAME][DOMAIN_NAME]" at bounding box center [545, 573] width 669 height 32
click at [1226, 560] on button "Workspace Owner" at bounding box center [1188, 573] width 121 height 29
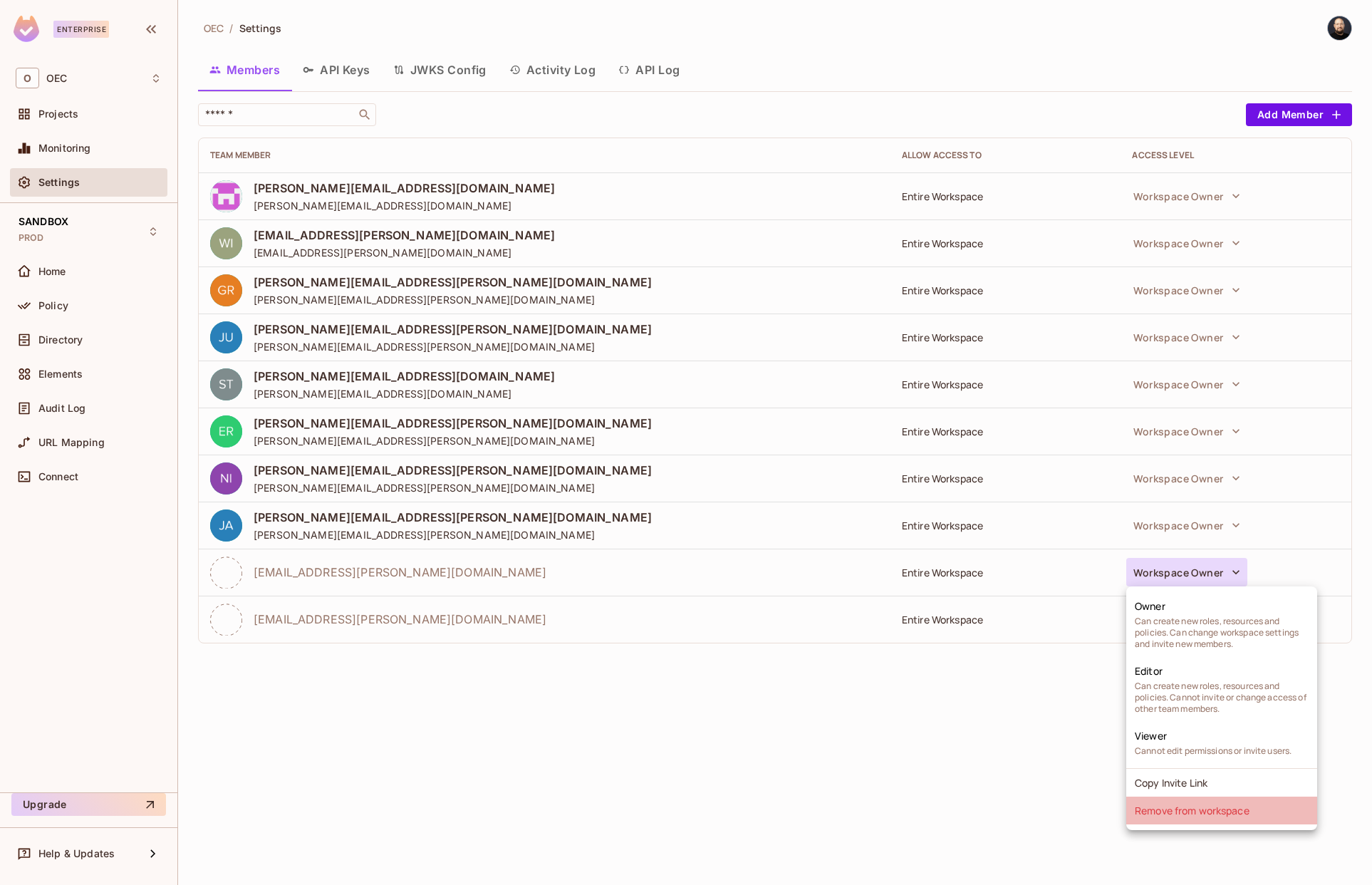
click at [1195, 807] on li "Remove from workspace" at bounding box center [1222, 810] width 191 height 28
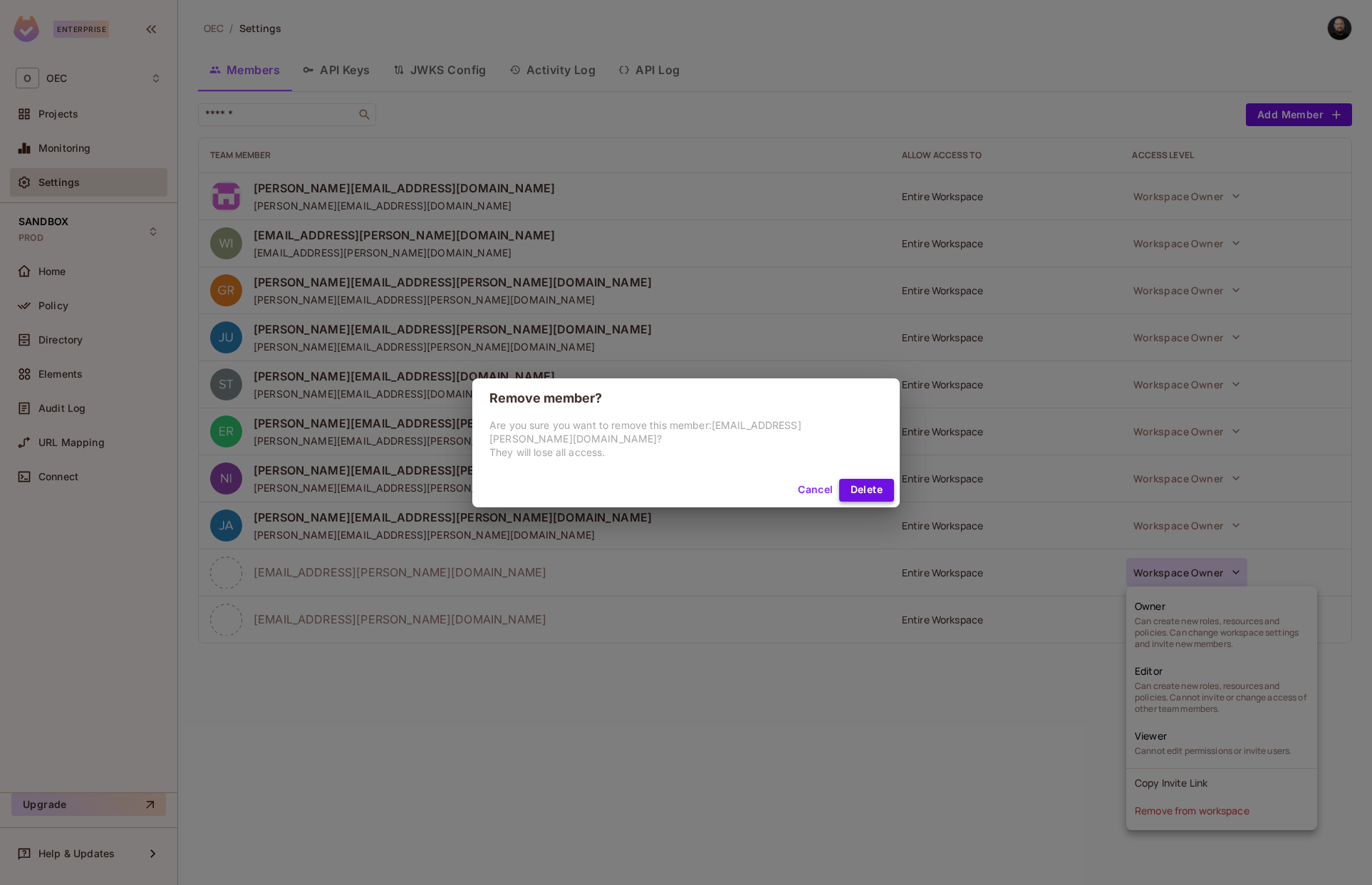
click at [861, 491] on button "Delete" at bounding box center [866, 490] width 55 height 23
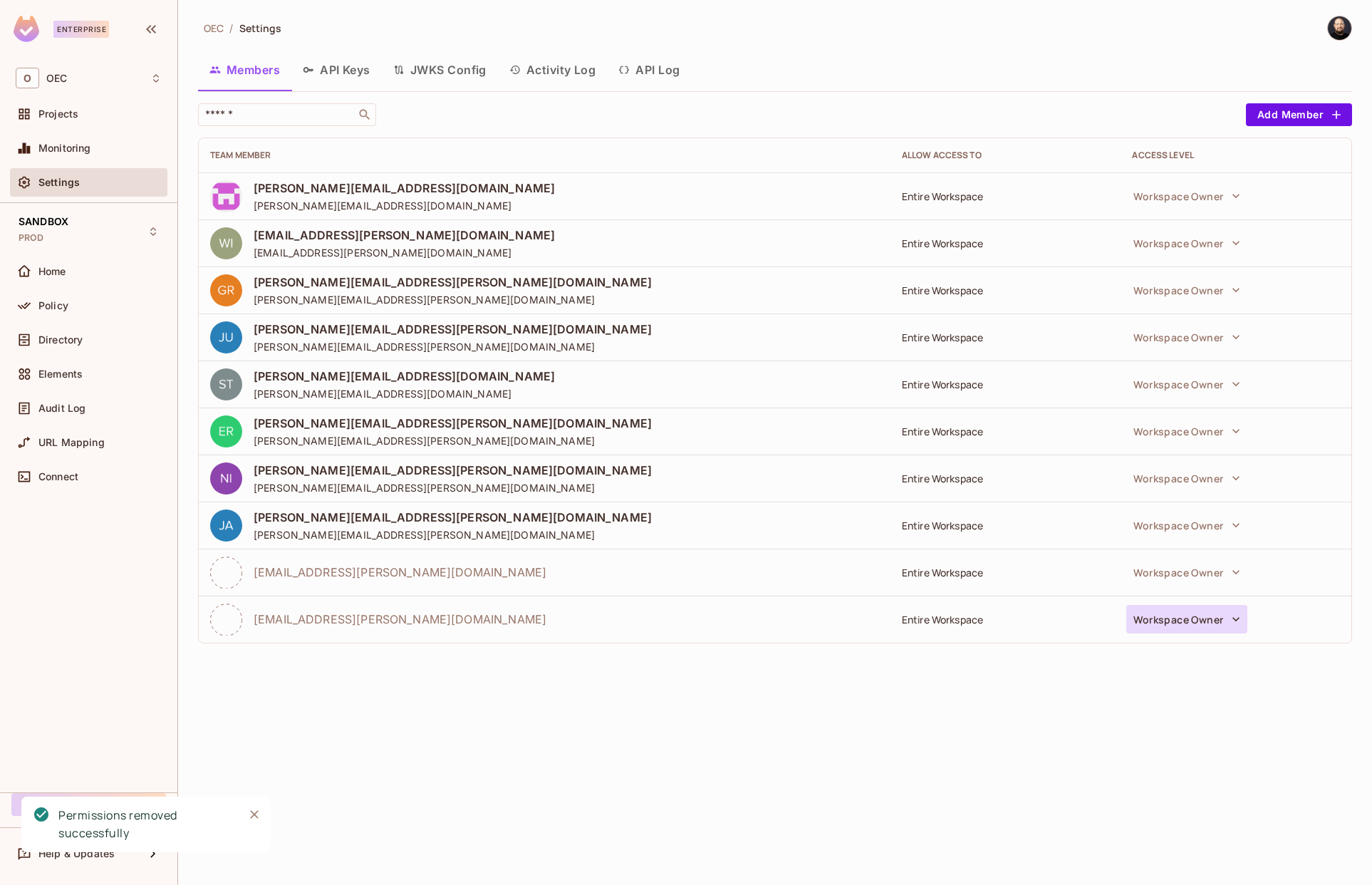
click at [1173, 617] on div "OEC / Settings Members API Keys JWKS Config Activity Log API Log ​ Add Member T…" at bounding box center [775, 442] width 1194 height 885
click at [1181, 570] on button "Workspace Owner" at bounding box center [1188, 573] width 121 height 29
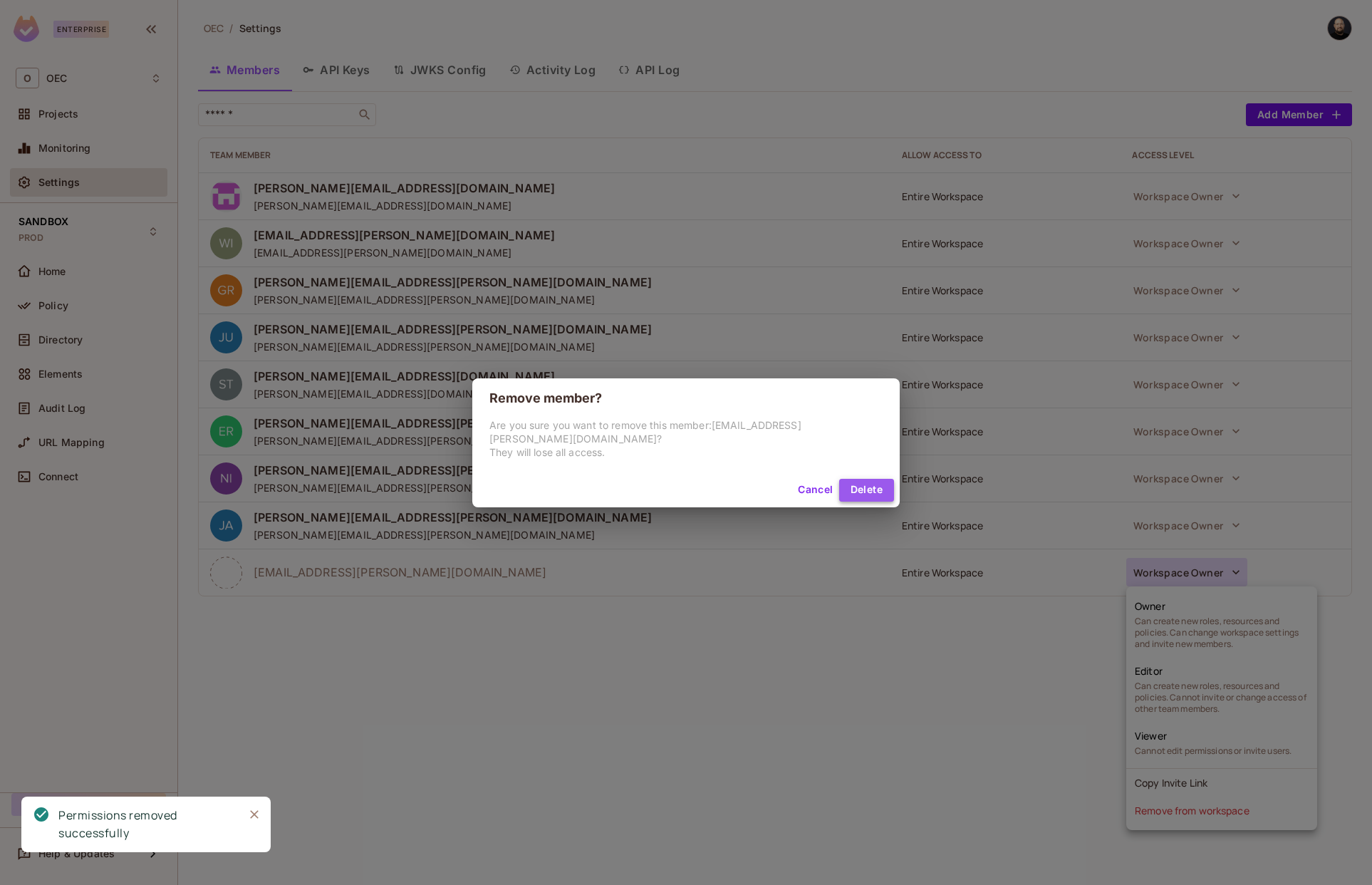
click at [861, 484] on button "Delete" at bounding box center [866, 490] width 55 height 23
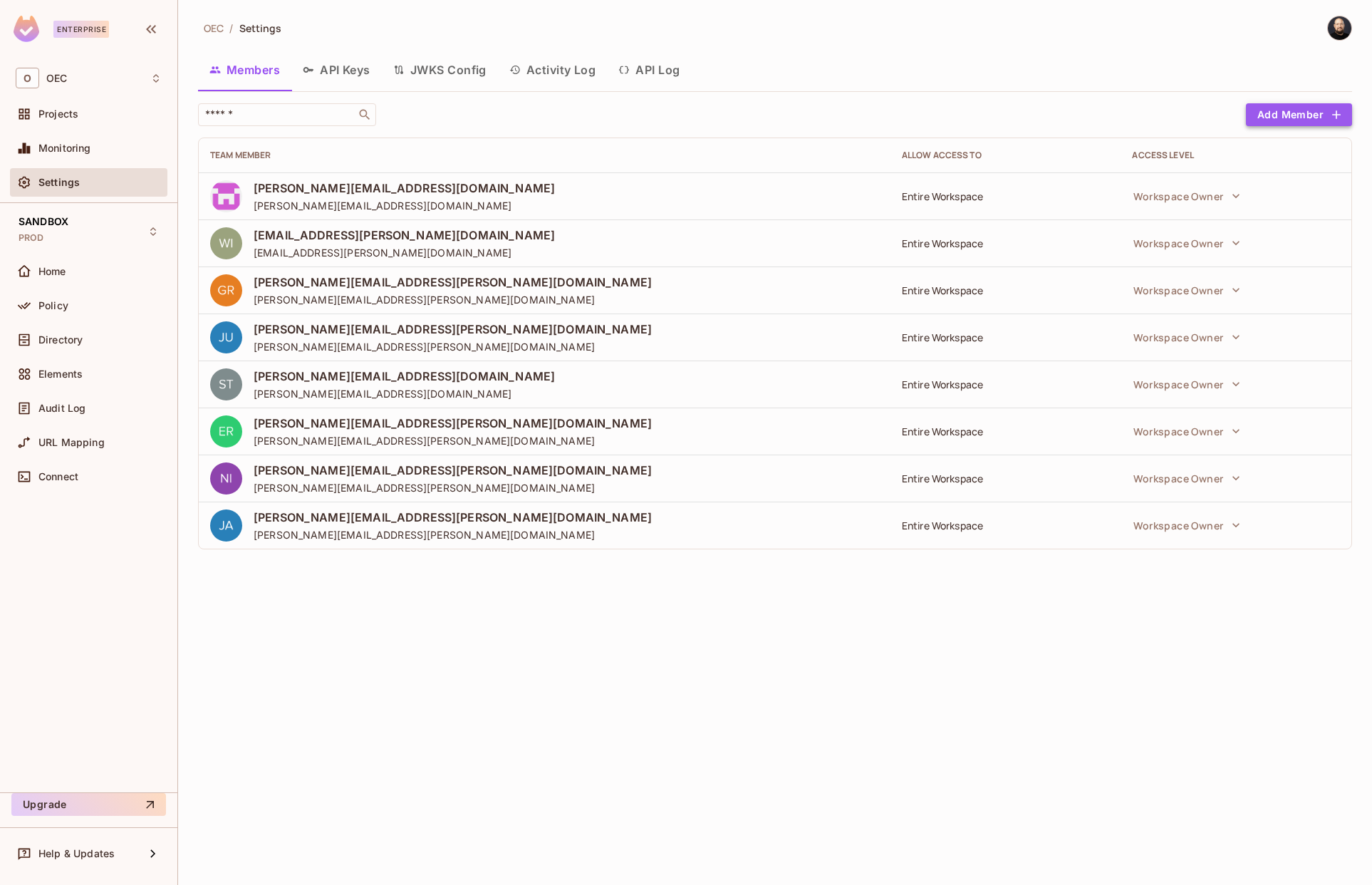
click at [1266, 117] on button "Add Member" at bounding box center [1299, 114] width 106 height 23
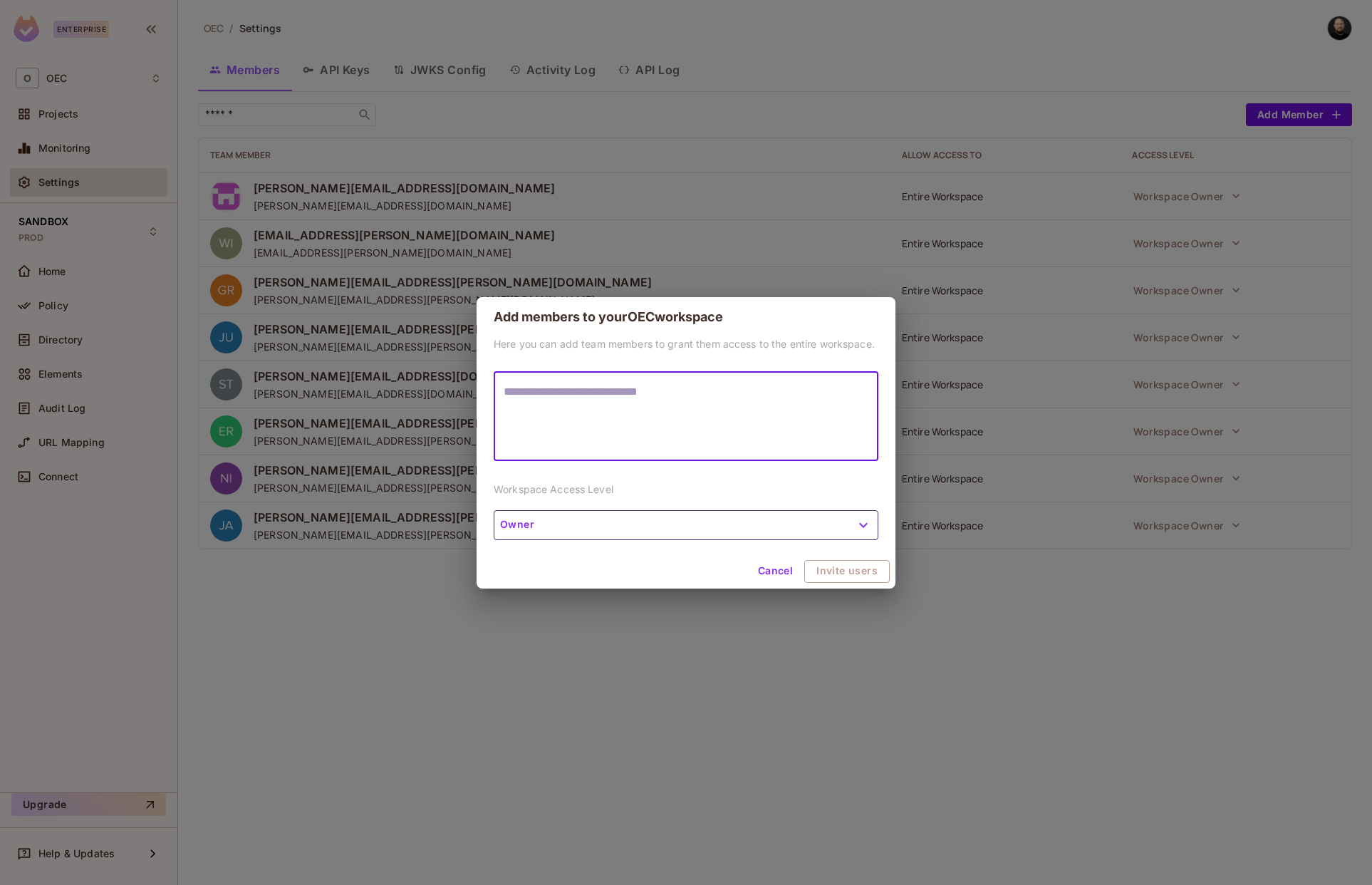
click at [624, 414] on textarea at bounding box center [686, 416] width 365 height 65
type textarea "*****"
type textarea "**********"
click at [841, 569] on button "Invite users" at bounding box center [847, 571] width 84 height 23
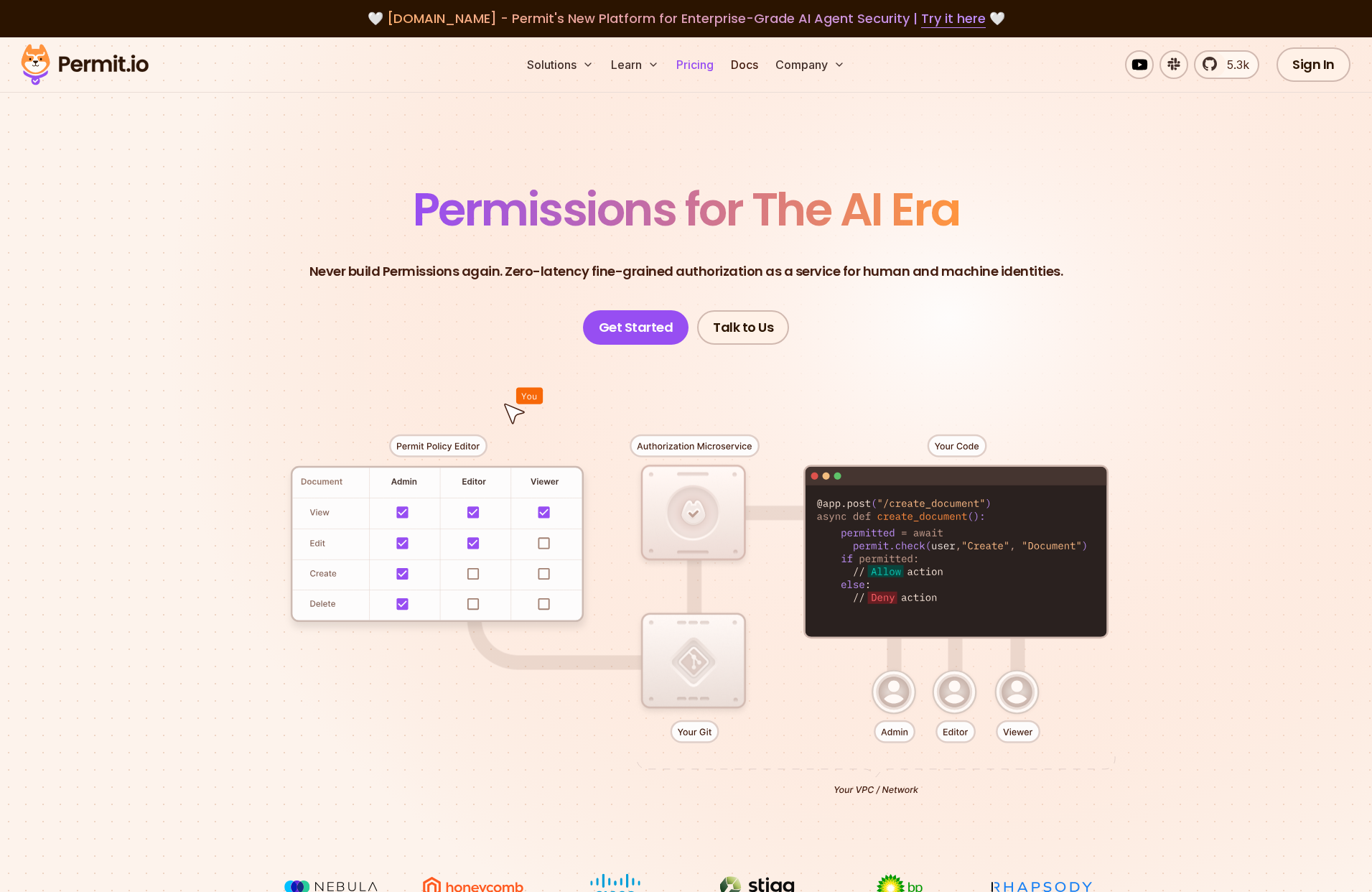
click at [707, 63] on link "Pricing" at bounding box center [694, 64] width 49 height 29
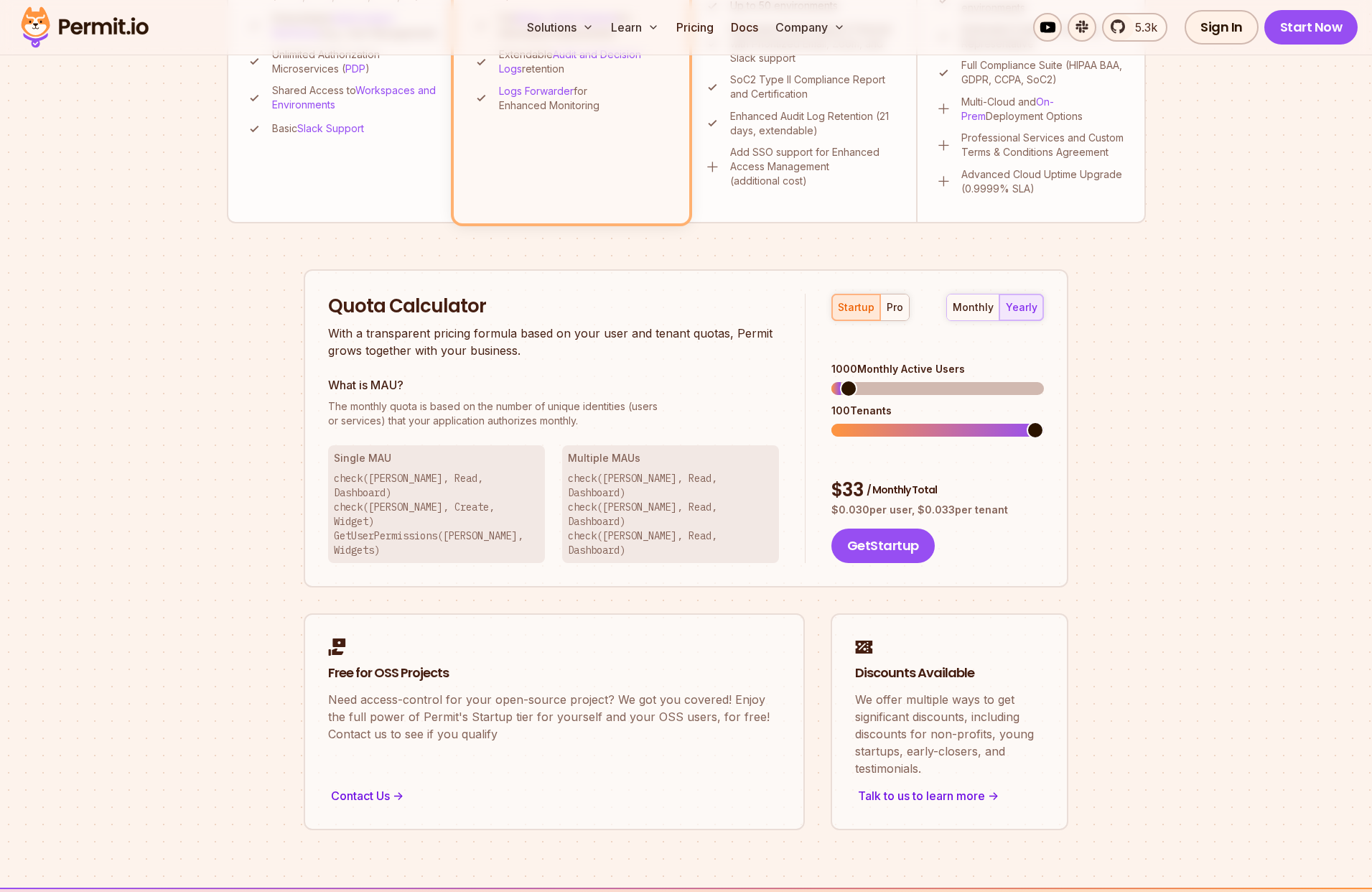
scroll to position [707, 0]
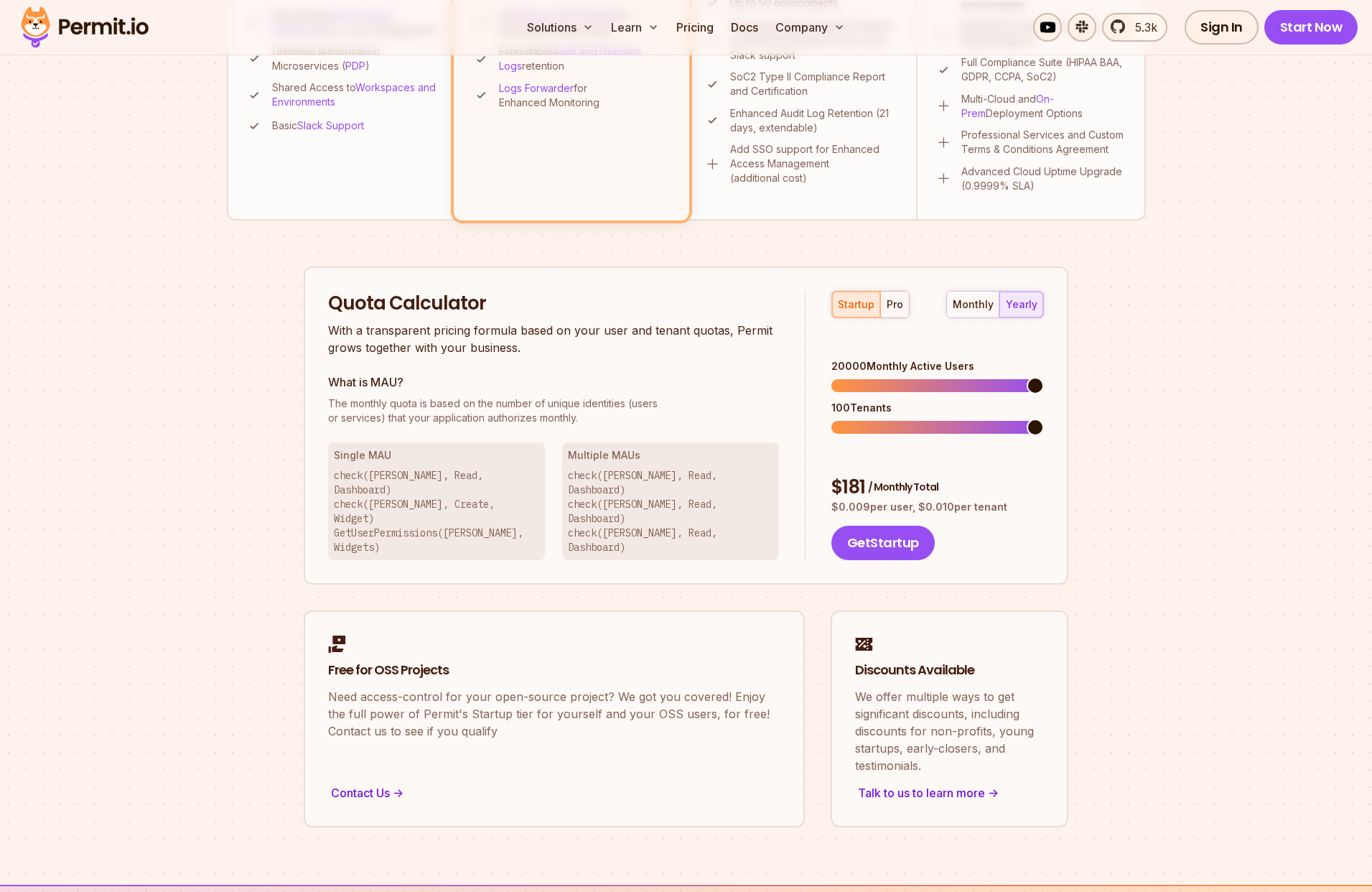
click at [1044, 377] on span at bounding box center [1035, 385] width 17 height 17
click at [850, 475] on div "$ 181 / Monthly Total" at bounding box center [937, 488] width 212 height 26
click at [888, 306] on div "pro" at bounding box center [895, 304] width 17 height 14
click at [1044, 377] on span at bounding box center [1035, 385] width 17 height 17
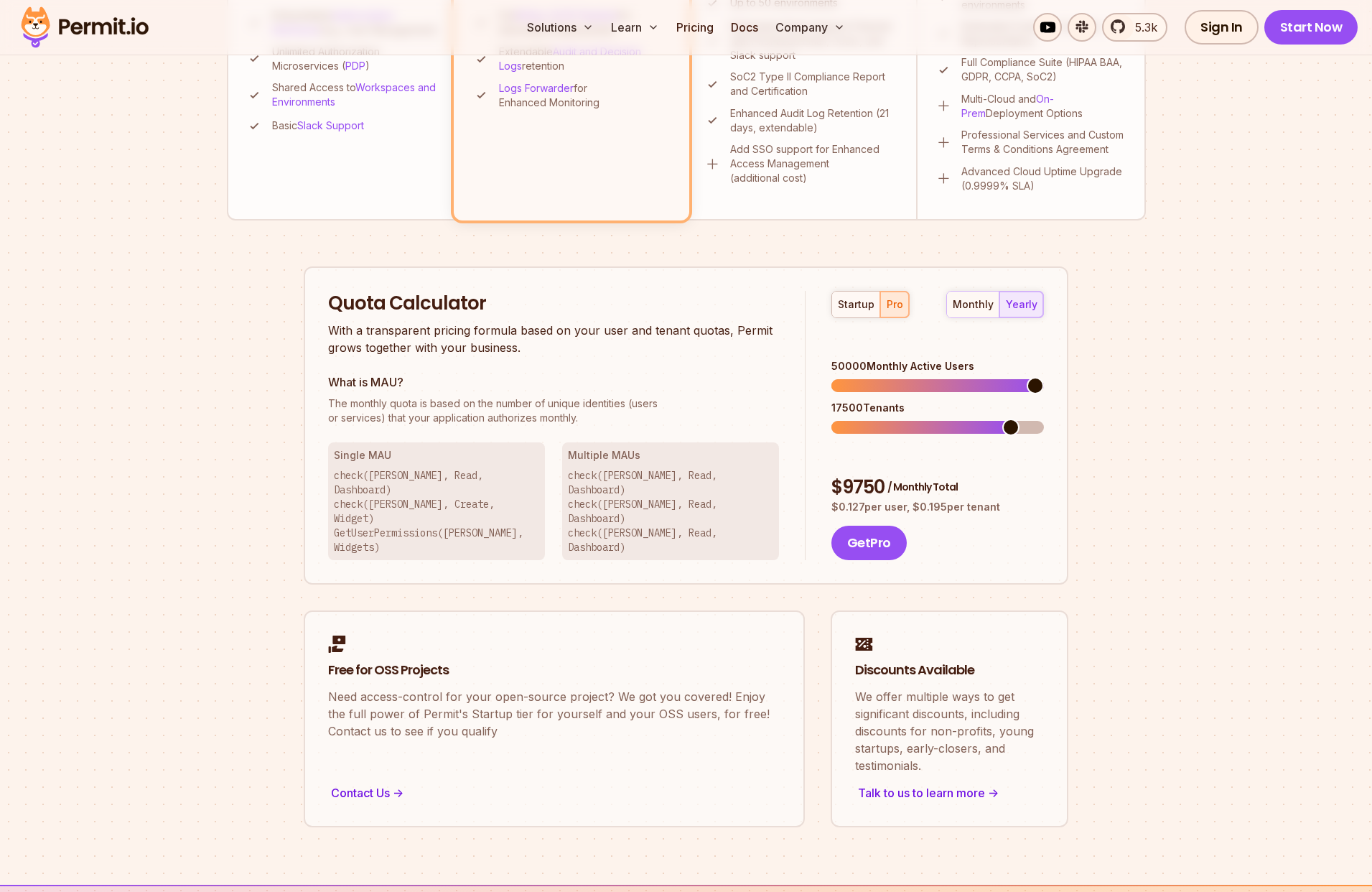
click at [846, 475] on div "$ 9750 / Monthly Total" at bounding box center [937, 488] width 212 height 26
copy div "9750"
click at [852, 500] on p "$ 0.127 per user, $ 0.195 per tenant" at bounding box center [937, 507] width 212 height 14
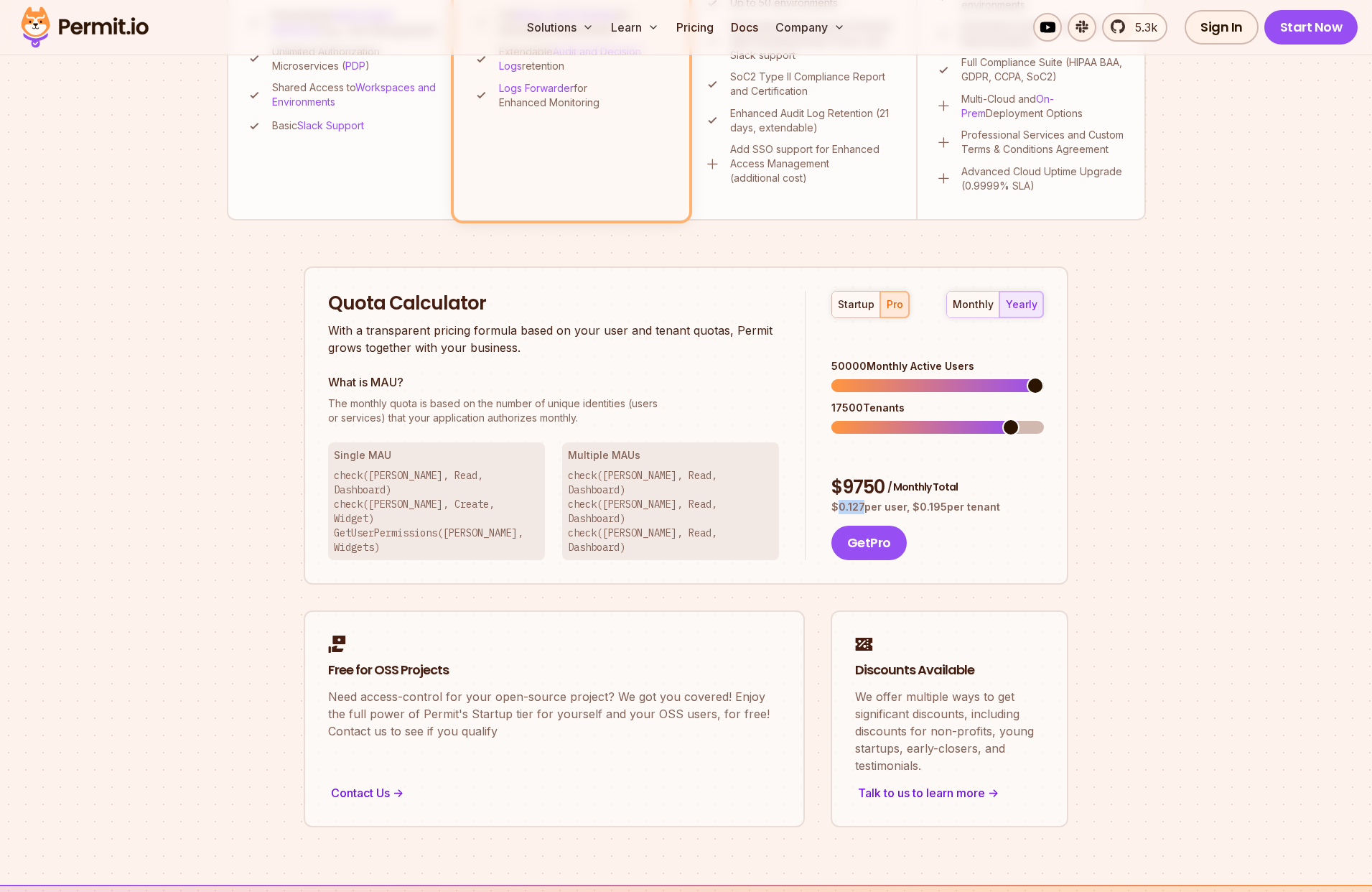
copy p "0.127"
